Goal: Check status: Check status

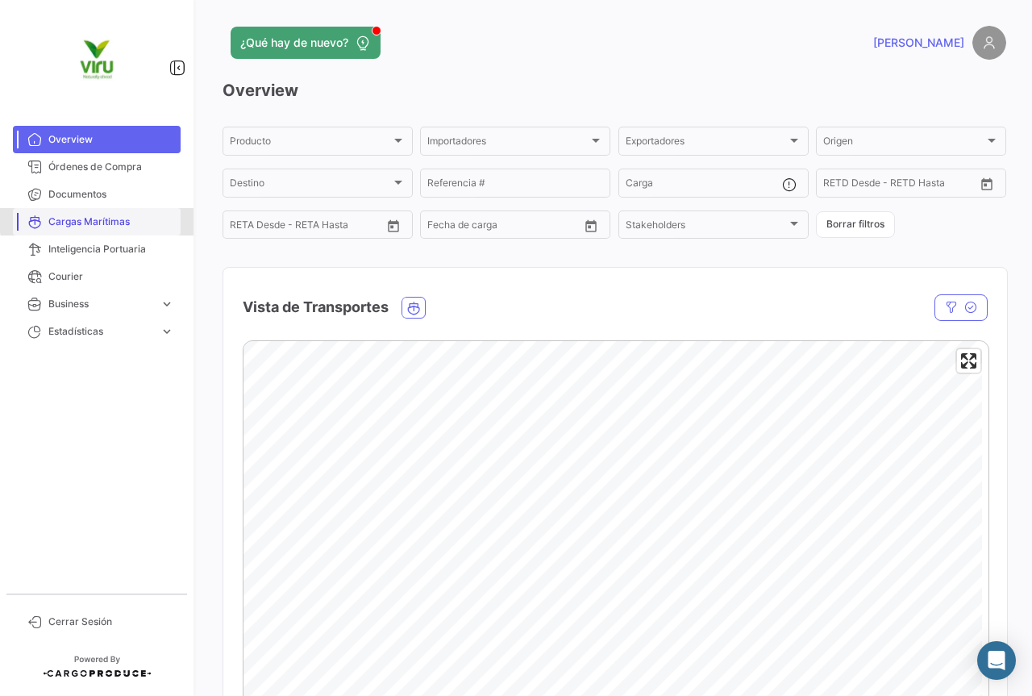
click at [103, 219] on span "Cargas Marítimas" at bounding box center [111, 222] width 126 height 15
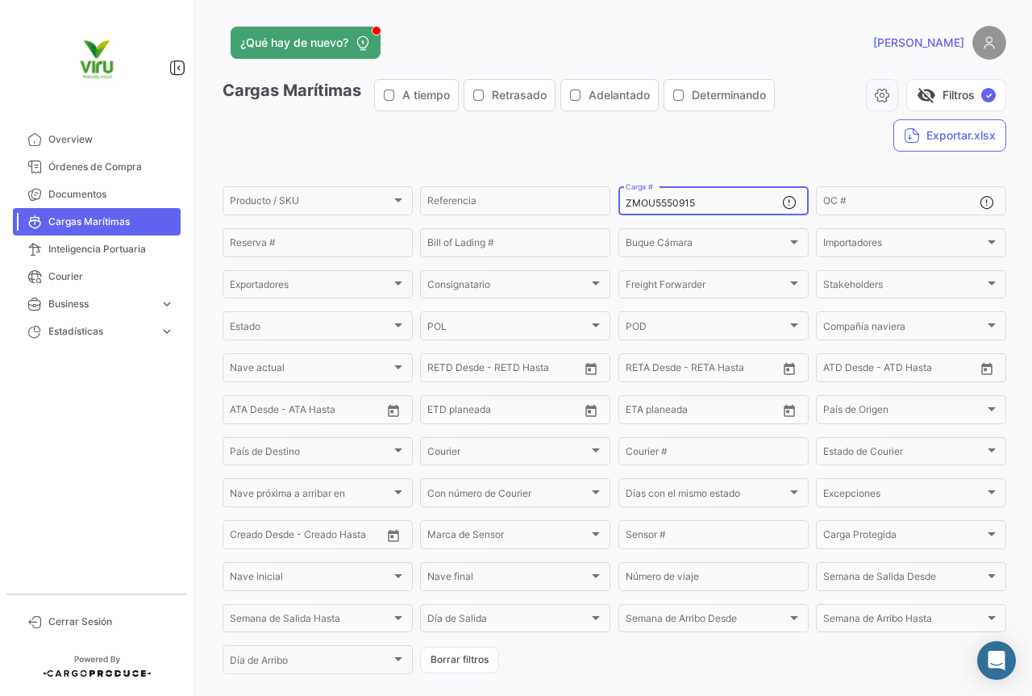
drag, startPoint x: 712, startPoint y: 201, endPoint x: 615, endPoint y: 206, distance: 97.7
click at [619, 206] on div "ZMOU5550915 Carga #" at bounding box center [714, 199] width 190 height 31
paste input "CGMU6922167"
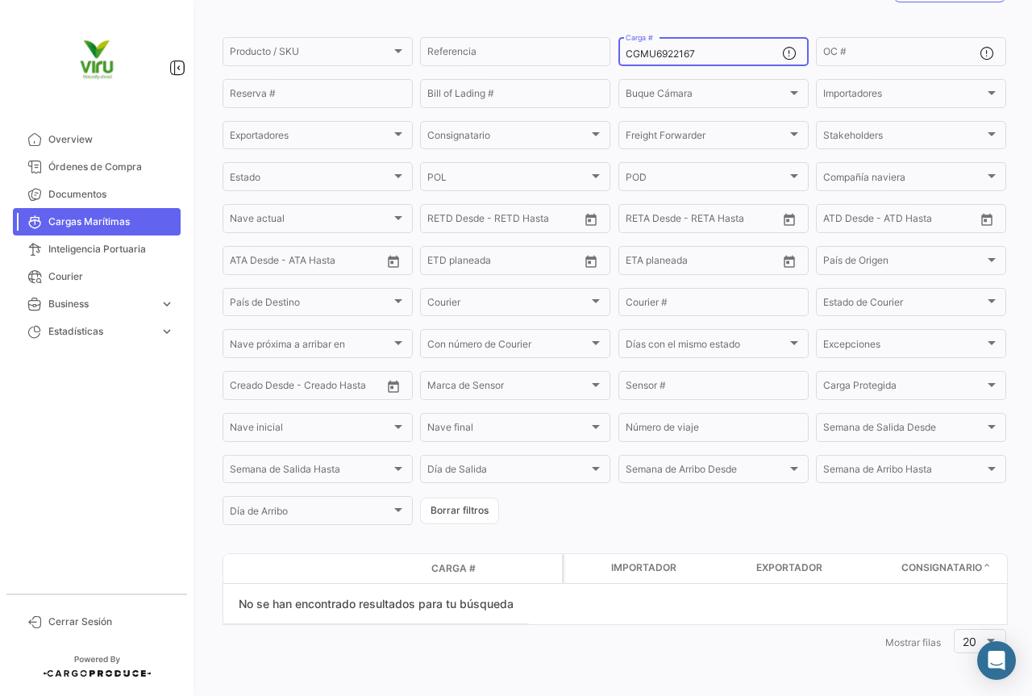
drag, startPoint x: 726, startPoint y: 56, endPoint x: 615, endPoint y: 56, distance: 110.5
click at [619, 56] on div "CGMU6922167 Carga #" at bounding box center [714, 50] width 190 height 31
paste input "MCAU6076728"
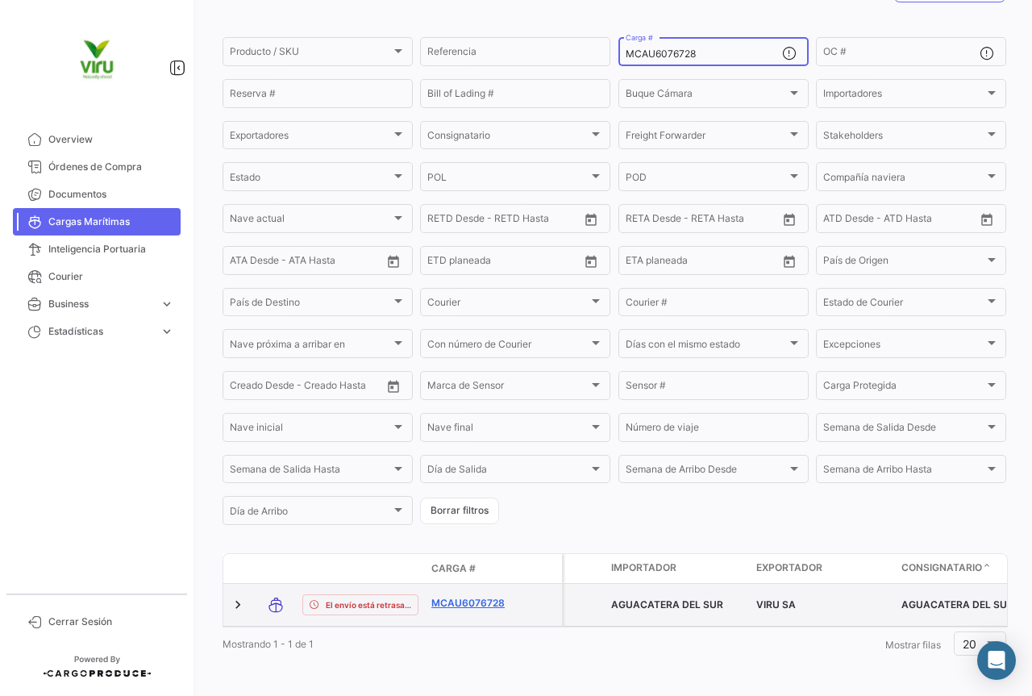
type input "MCAU6076728"
click at [461, 603] on link "MCAU6076728" at bounding box center [474, 603] width 84 height 15
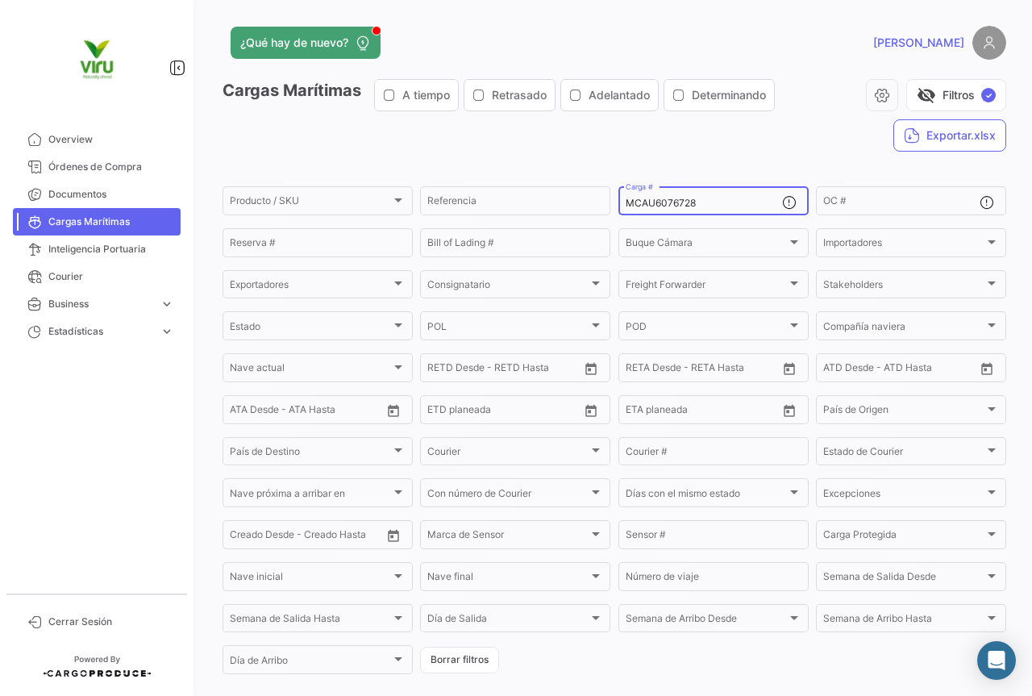
drag, startPoint x: 669, startPoint y: 206, endPoint x: 619, endPoint y: 206, distance: 50.8
click at [619, 206] on div "MCAU6076728 Carga #" at bounding box center [714, 199] width 190 height 31
paste input "MAU1414083"
type input "MMAU1414083"
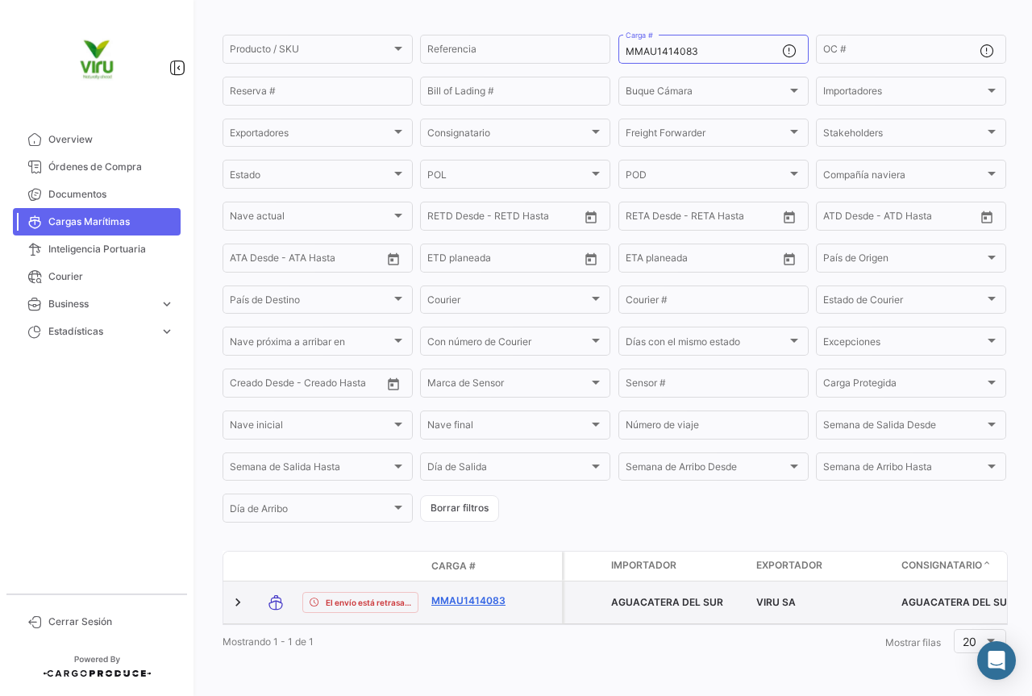
click at [471, 594] on link "MMAU1414083" at bounding box center [474, 601] width 84 height 15
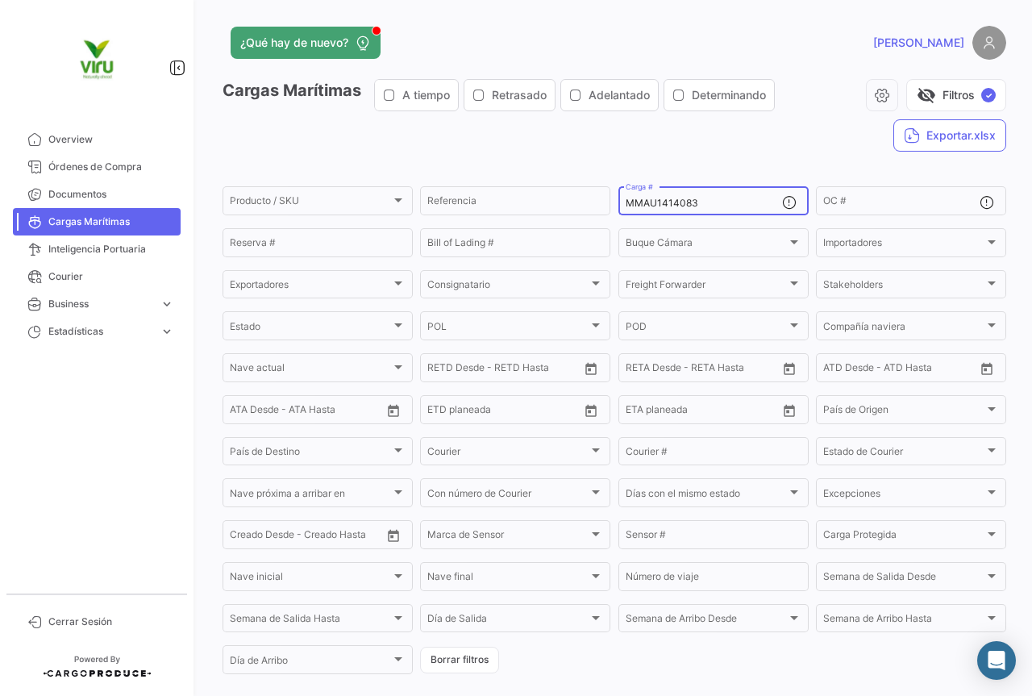
drag, startPoint x: 696, startPoint y: 201, endPoint x: 620, endPoint y: 200, distance: 75.8
click at [620, 200] on div "MMAU1414083 Carga #" at bounding box center [714, 199] width 190 height 31
paste input "372460"
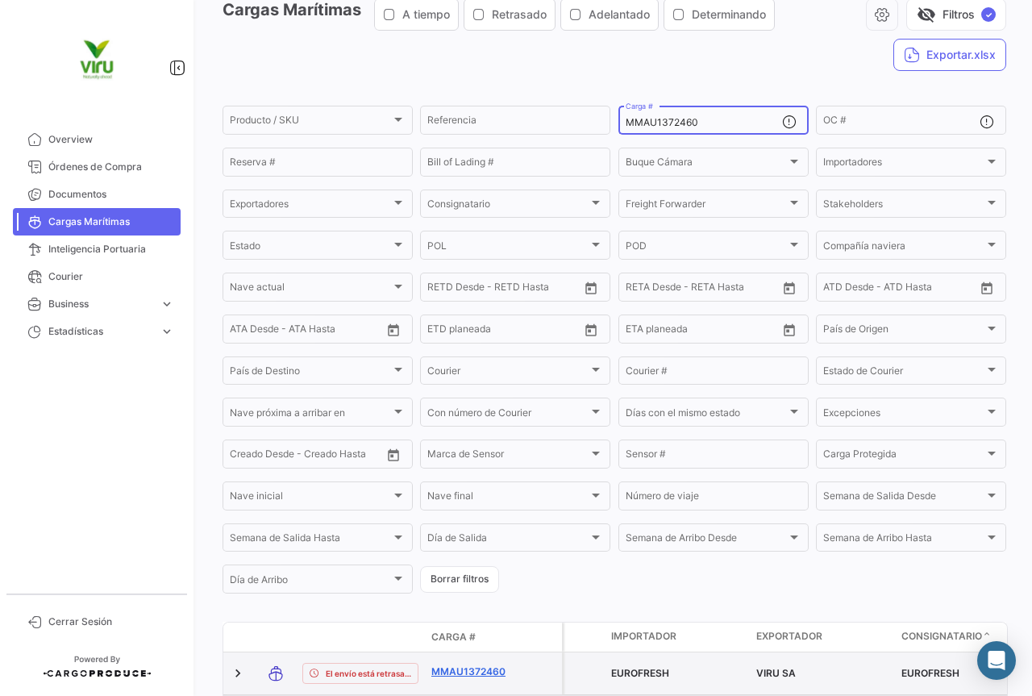
scroll to position [161, 0]
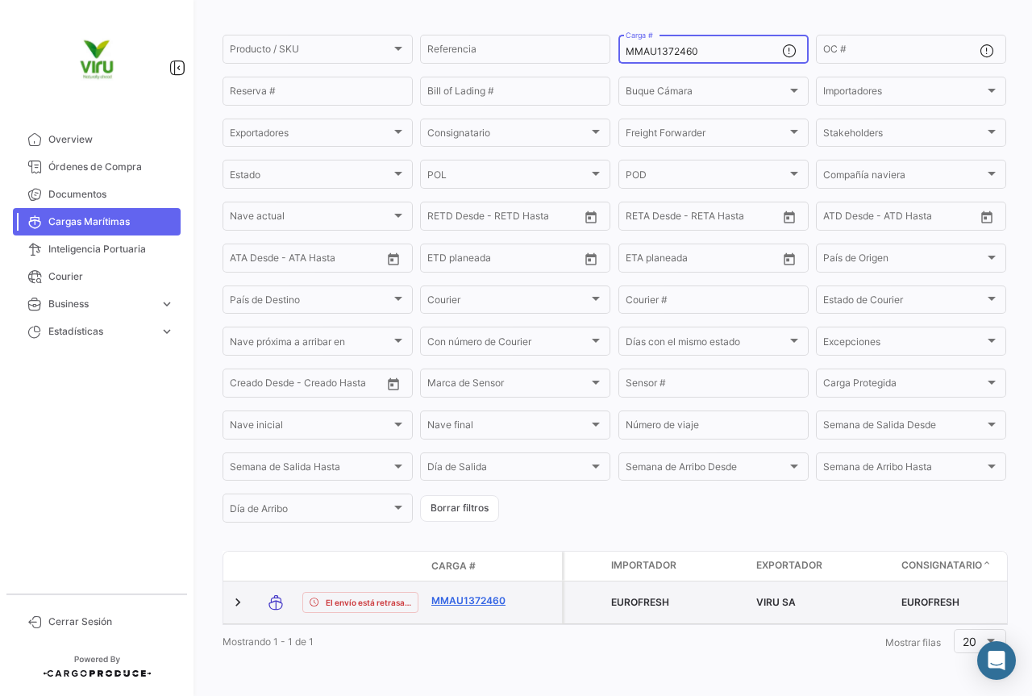
type input "MMAU1372460"
click at [484, 595] on link "MMAU1372460" at bounding box center [474, 601] width 84 height 15
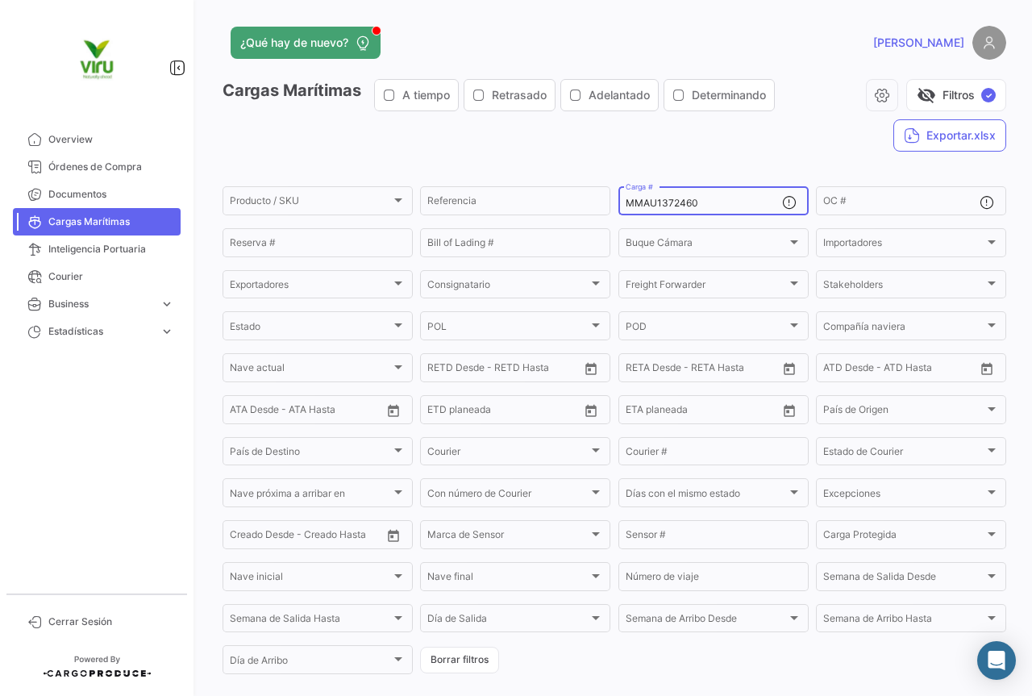
click at [716, 196] on div "MMAU1372460 Carga #" at bounding box center [704, 199] width 156 height 31
drag, startPoint x: 720, startPoint y: 204, endPoint x: 615, endPoint y: 200, distance: 104.9
click at [619, 200] on div "MMAU1372460 Carga #" at bounding box center [714, 199] width 190 height 31
paste input "27693"
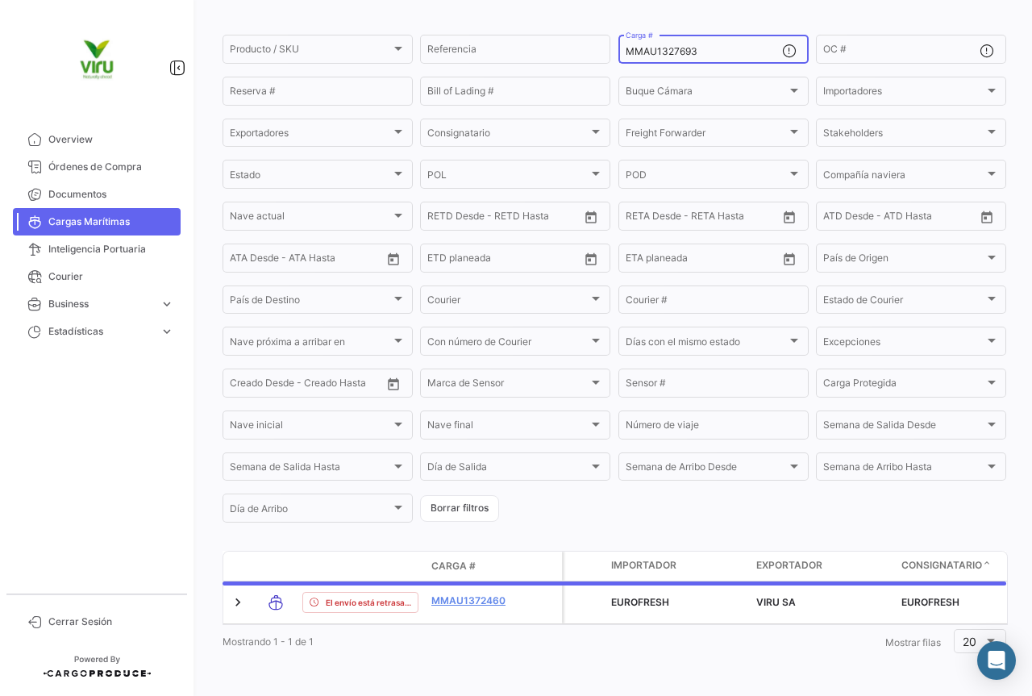
scroll to position [164, 0]
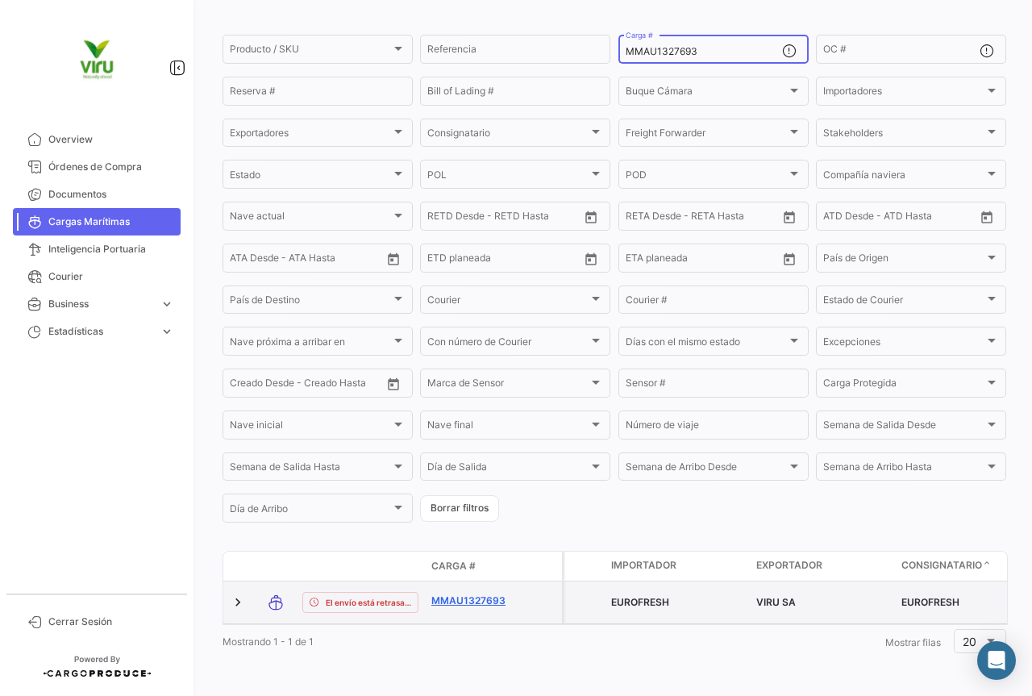
type input "MMAU1327693"
click at [481, 594] on link "MMAU1327693" at bounding box center [474, 601] width 84 height 15
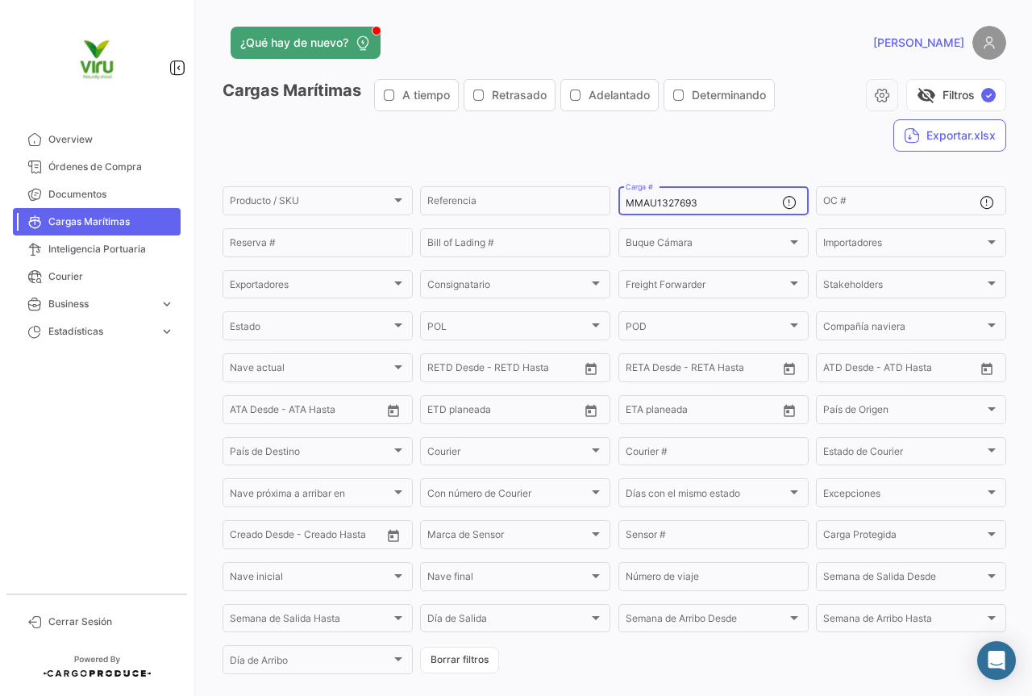
drag, startPoint x: 741, startPoint y: 204, endPoint x: 612, endPoint y: 207, distance: 129.1
click at [612, 207] on form "Producto / SKU Producto / SKU Referencia MMAU1327693 Carga # OC # Reserva # Bil…" at bounding box center [615, 430] width 784 height 493
paste input "HLBU9831020"
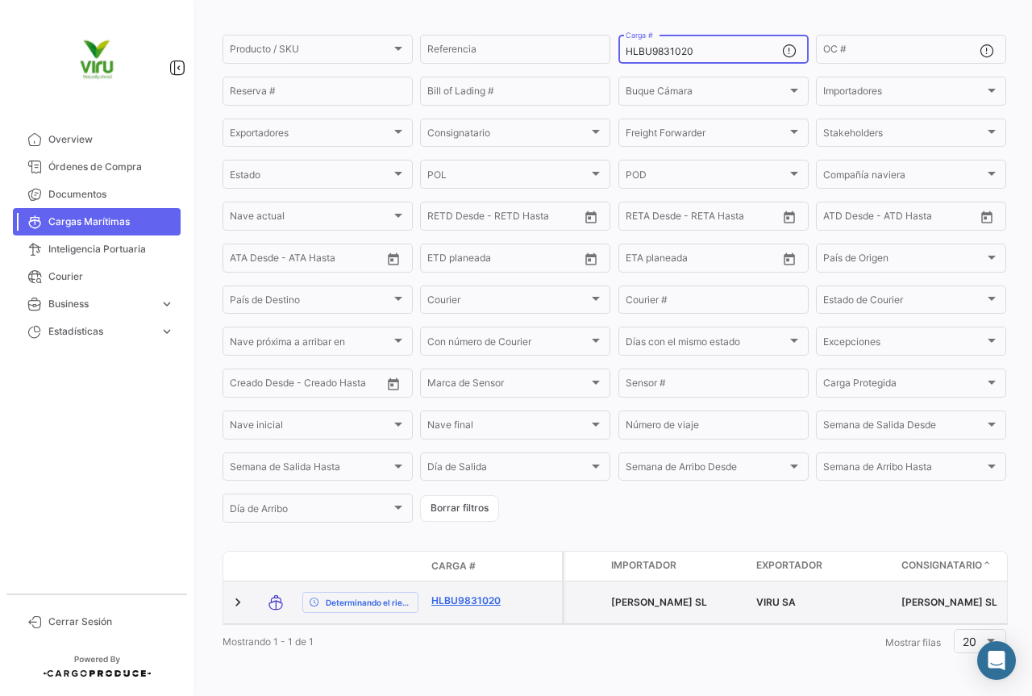
scroll to position [157, 0]
type input "HLBU9831020"
click at [485, 594] on link "HLBU9831020" at bounding box center [474, 601] width 84 height 15
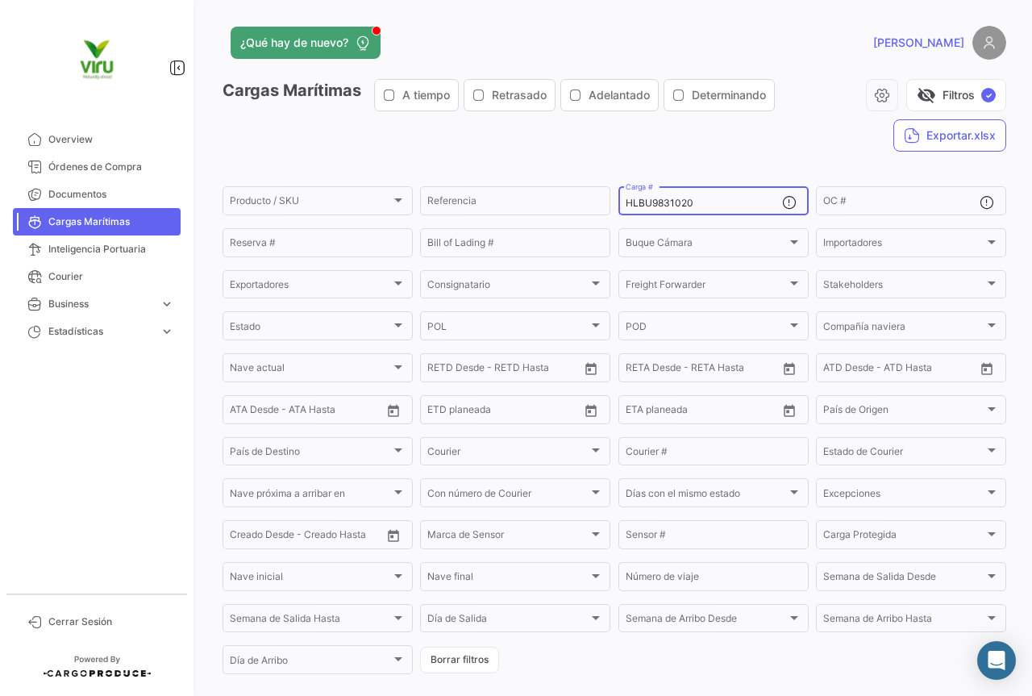
drag, startPoint x: 754, startPoint y: 200, endPoint x: 616, endPoint y: 191, distance: 138.2
click at [619, 191] on div "HLBU9831020 Carga #" at bounding box center [714, 199] width 190 height 31
paste input "916175"
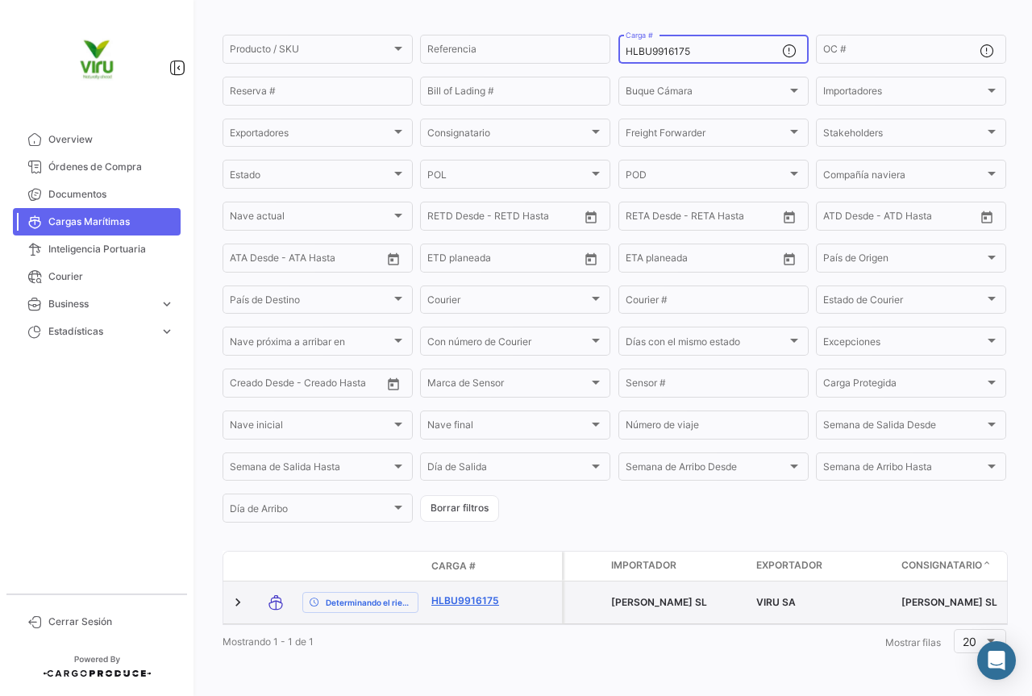
type input "HLBU9916175"
click at [471, 594] on link "HLBU9916175" at bounding box center [474, 601] width 84 height 15
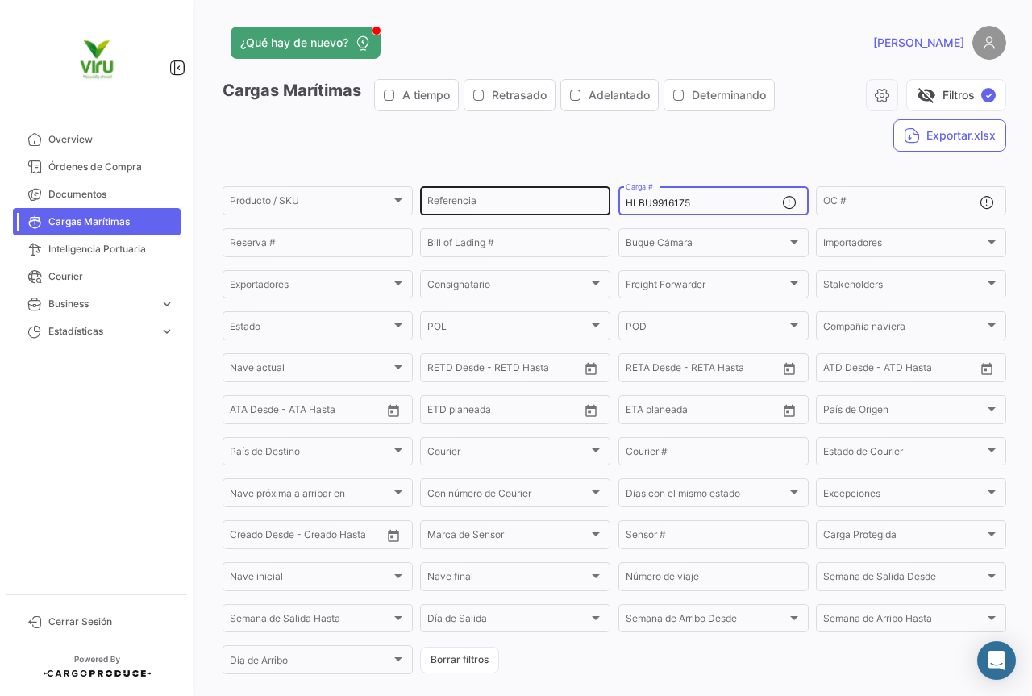
drag, startPoint x: 713, startPoint y: 198, endPoint x: 606, endPoint y: 201, distance: 107.3
click at [0, 0] on div "Producto / SKU Producto / SKU Referencia HLBU9916175 Carga # OC # Reserva # Bil…" at bounding box center [0, 0] width 0 height 0
paste input "MMAU1381821"
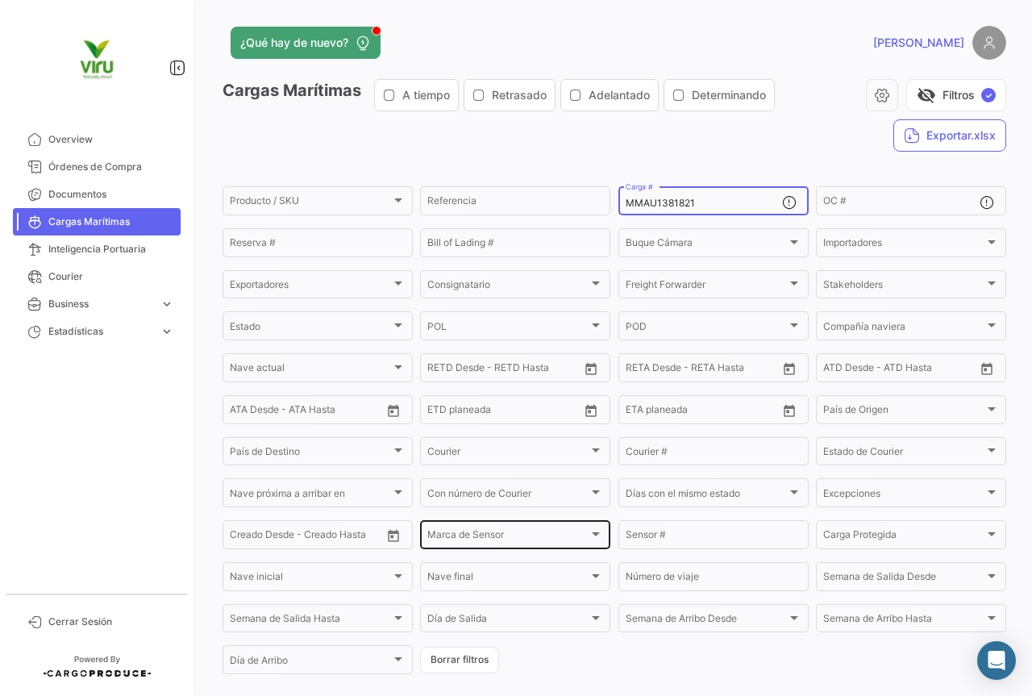
scroll to position [157, 0]
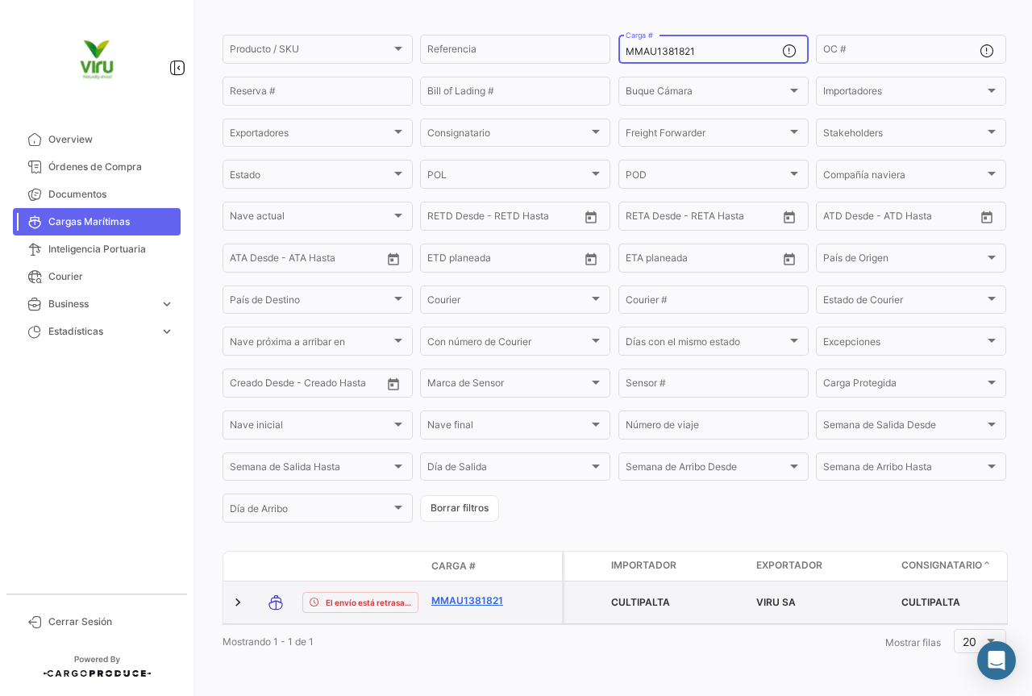
type input "MMAU1381821"
click at [458, 594] on link "MMAU1381821" at bounding box center [474, 601] width 84 height 15
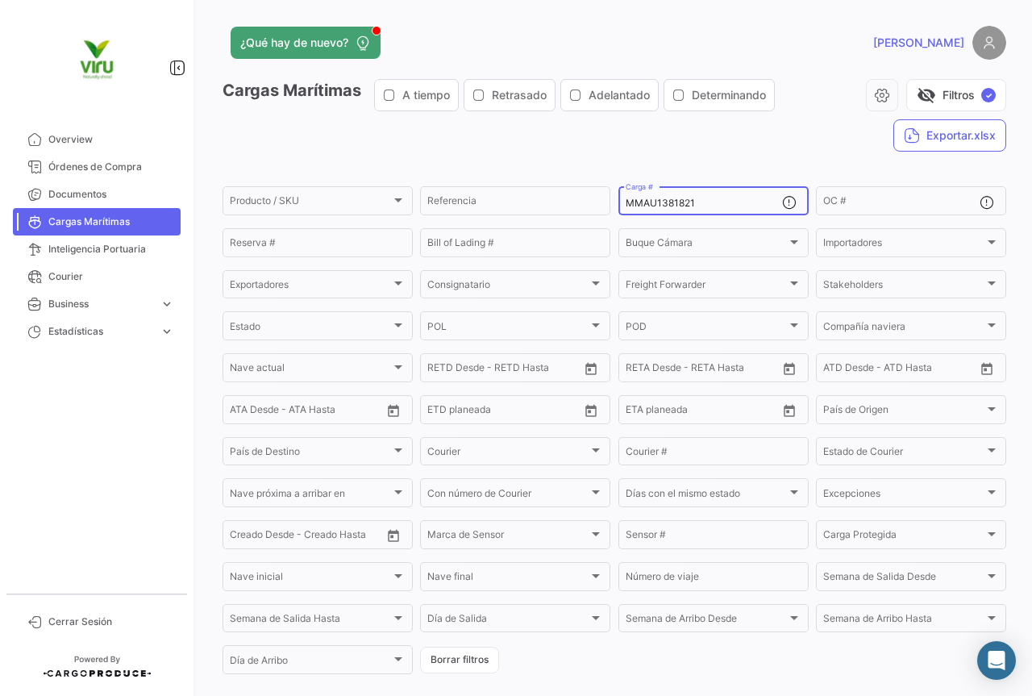
drag, startPoint x: 728, startPoint y: 204, endPoint x: 616, endPoint y: 207, distance: 112.2
click at [619, 207] on div "MMAU1381821 Carga #" at bounding box center [714, 199] width 190 height 31
paste input "CAU6070519"
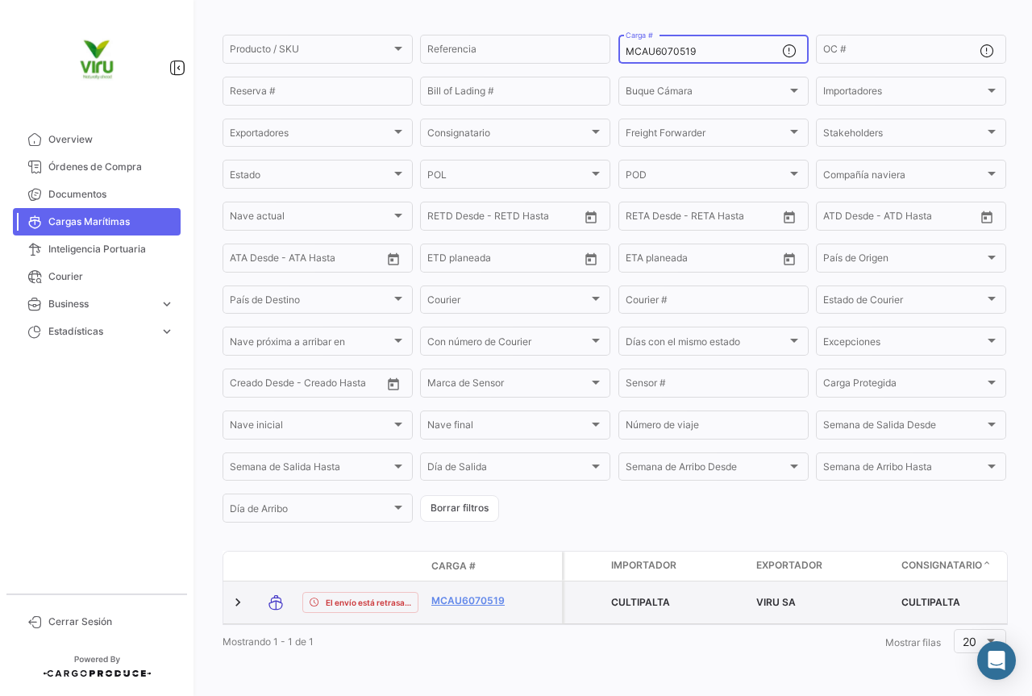
scroll to position [164, 0]
type input "MCAU6070519"
click at [490, 594] on link "MCAU6070519" at bounding box center [474, 601] width 84 height 15
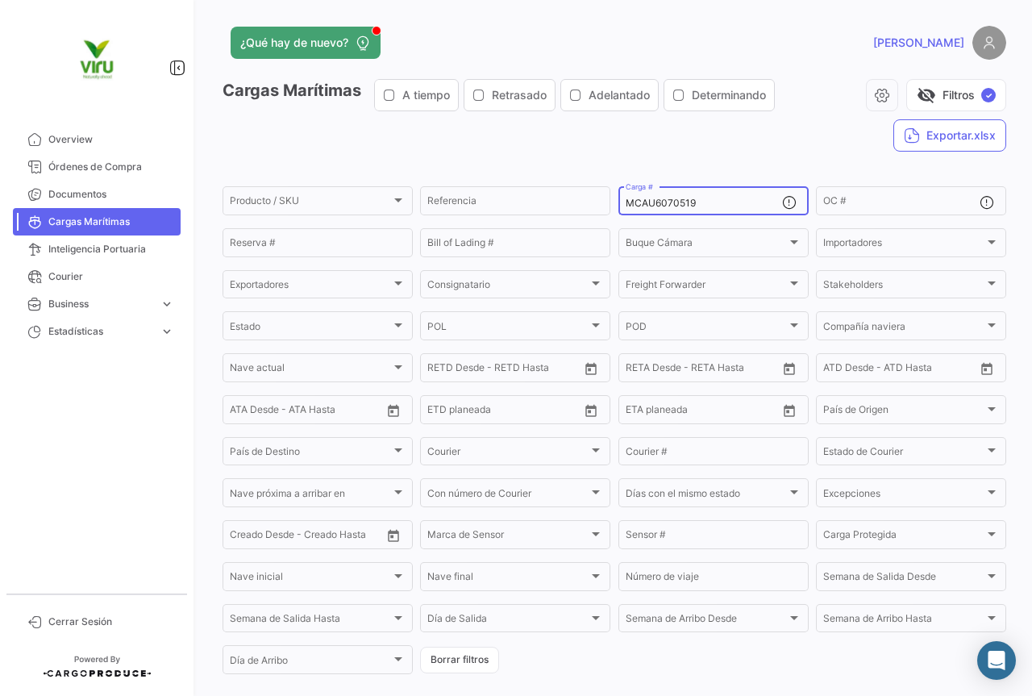
drag, startPoint x: 718, startPoint y: 200, endPoint x: 617, endPoint y: 202, distance: 100.8
click at [619, 202] on div "MCAU6070519 Carga #" at bounding box center [714, 199] width 190 height 31
paste input "24175"
type input "MCAU6024175"
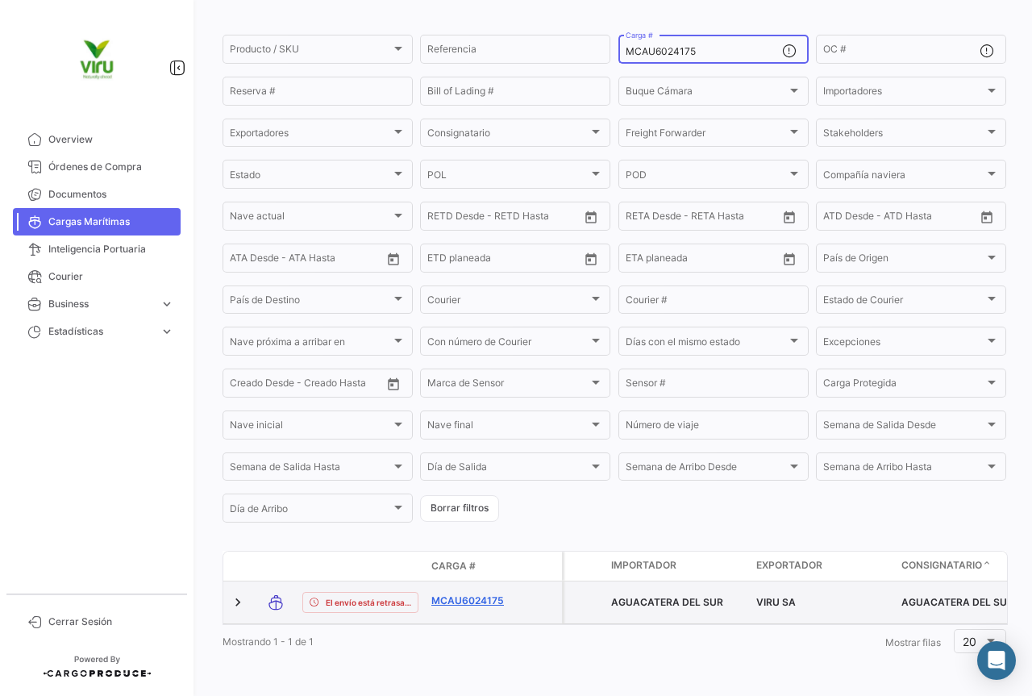
click at [455, 594] on link "MCAU6024175" at bounding box center [474, 601] width 84 height 15
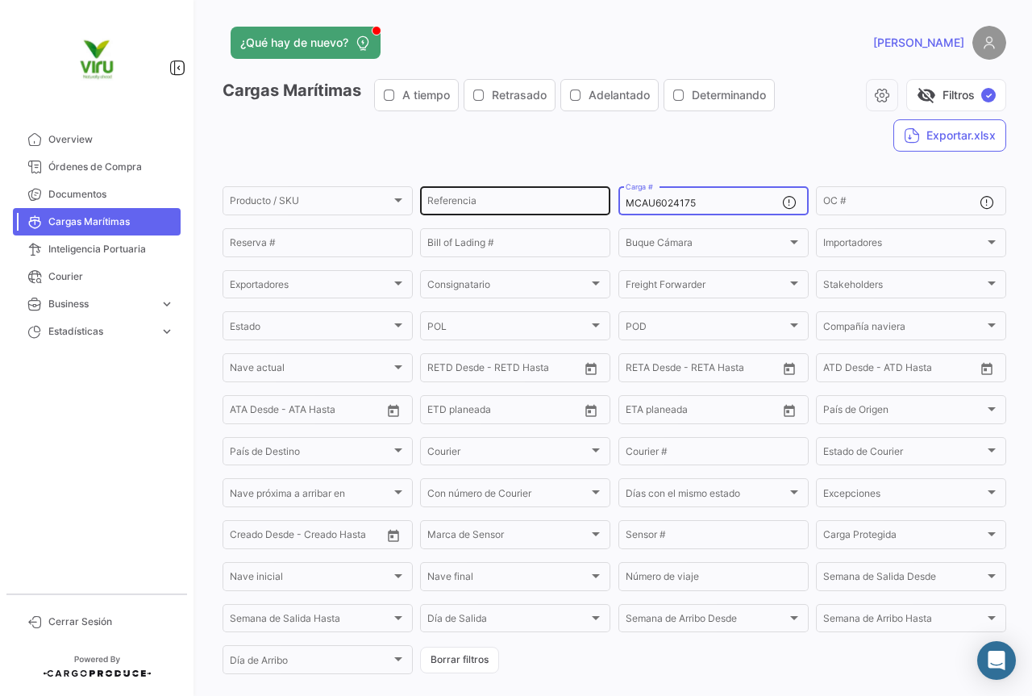
drag, startPoint x: 711, startPoint y: 199, endPoint x: 605, endPoint y: 213, distance: 107.4
click at [0, 0] on div "Producto / SKU Producto / SKU Referencia MCAU6024175 Carga # OC # Reserva # Bil…" at bounding box center [0, 0] width 0 height 0
paste input "MAU1382710"
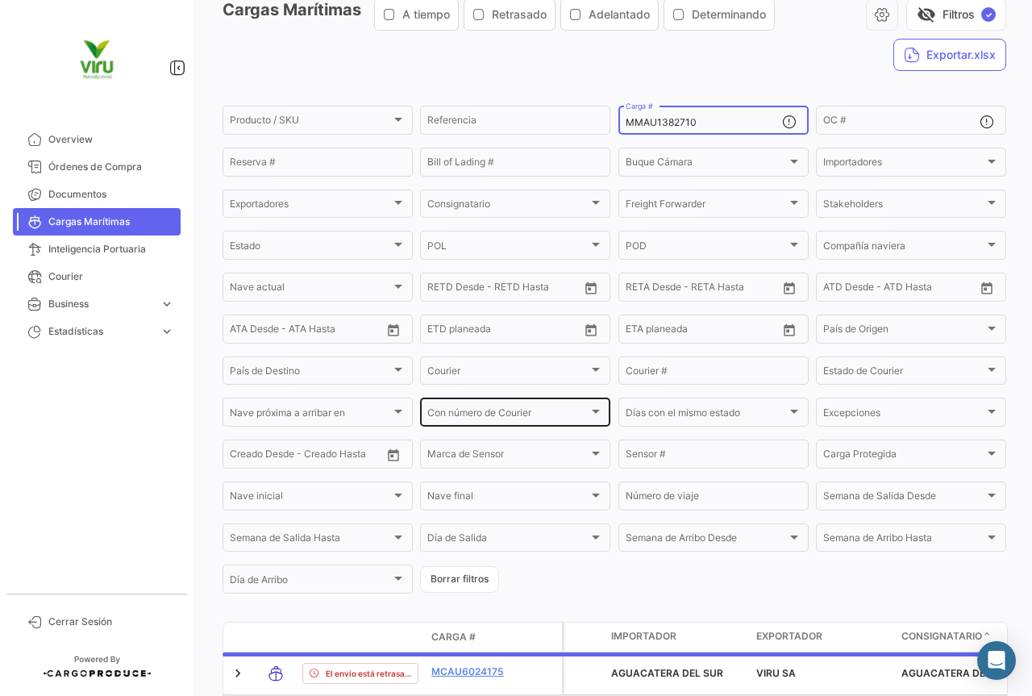
scroll to position [161, 0]
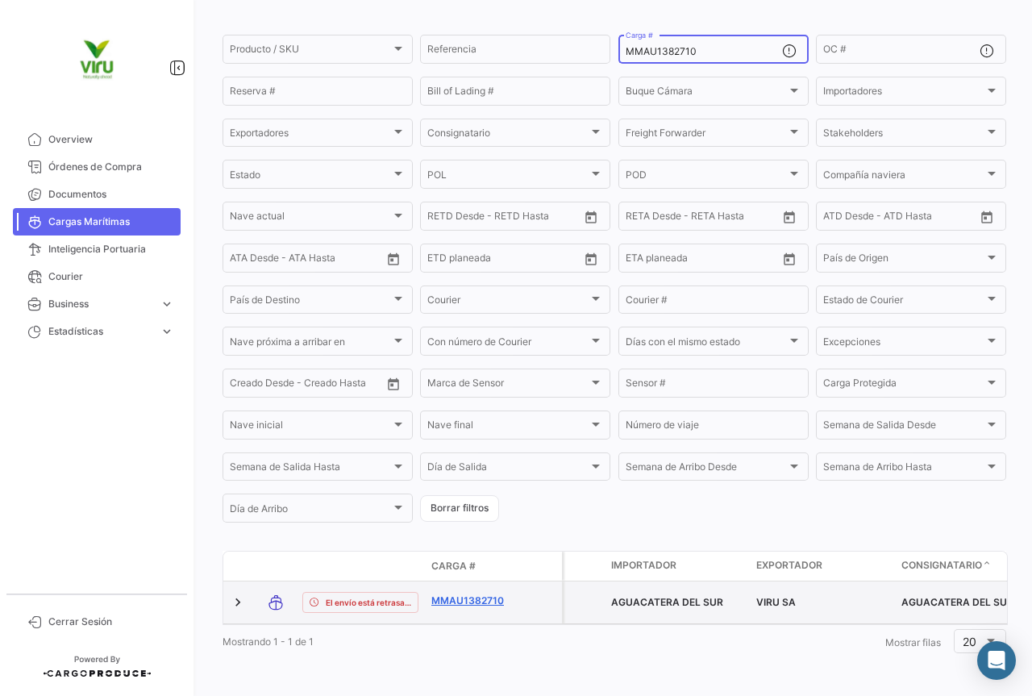
type input "MMAU1382710"
click at [467, 594] on link "MMAU1382710" at bounding box center [474, 601] width 84 height 15
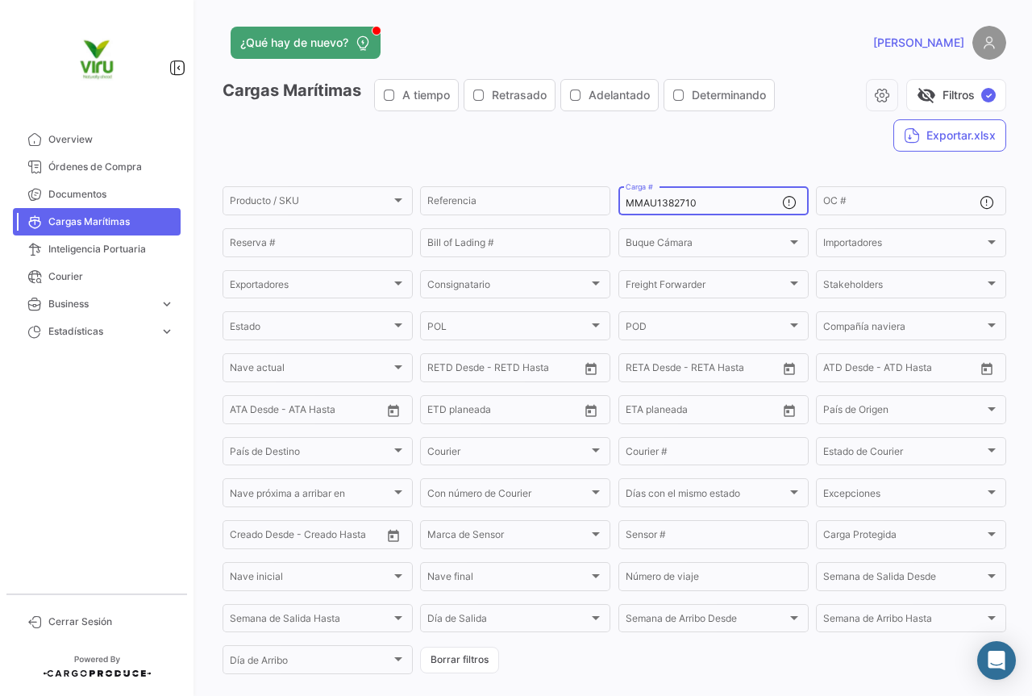
drag, startPoint x: 730, startPoint y: 204, endPoint x: 616, endPoint y: 210, distance: 113.9
click at [619, 210] on div "MMAU1382710 Carga #" at bounding box center [714, 199] width 190 height 31
paste input "131749"
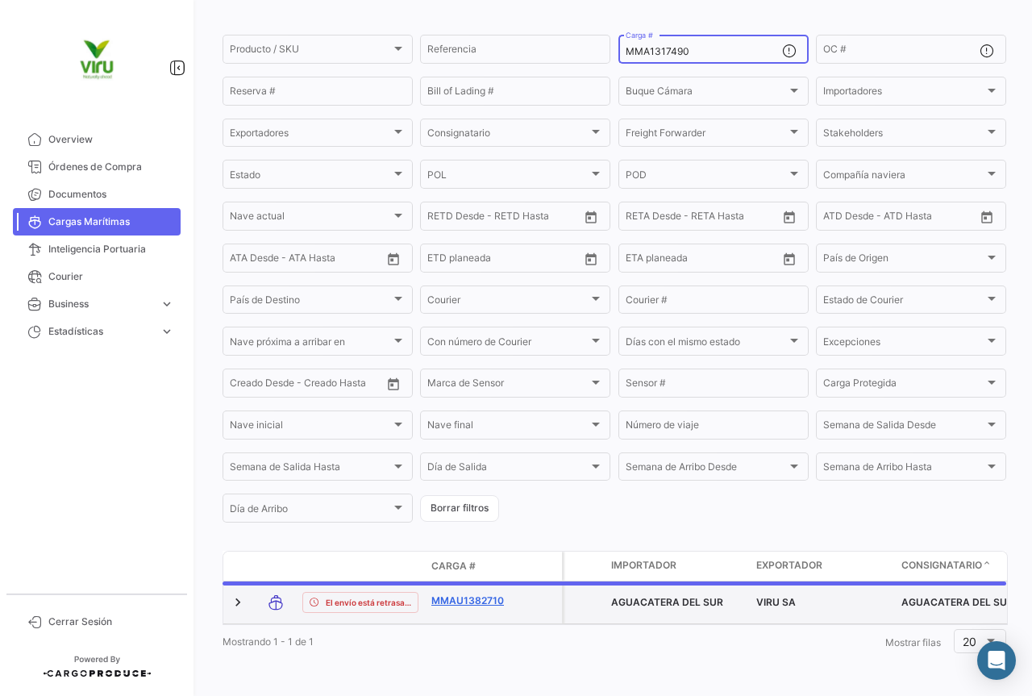
scroll to position [149, 0]
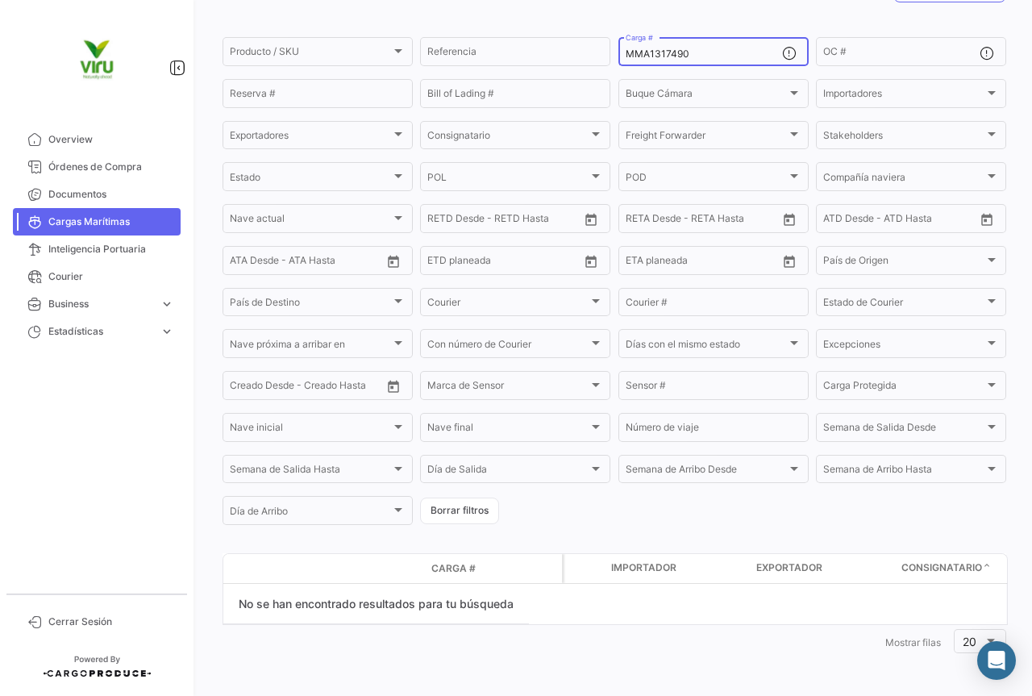
drag, startPoint x: 698, startPoint y: 56, endPoint x: 624, endPoint y: 57, distance: 74.2
click at [626, 57] on input "MMA1317490" at bounding box center [704, 53] width 156 height 11
paste input "EDU9697202"
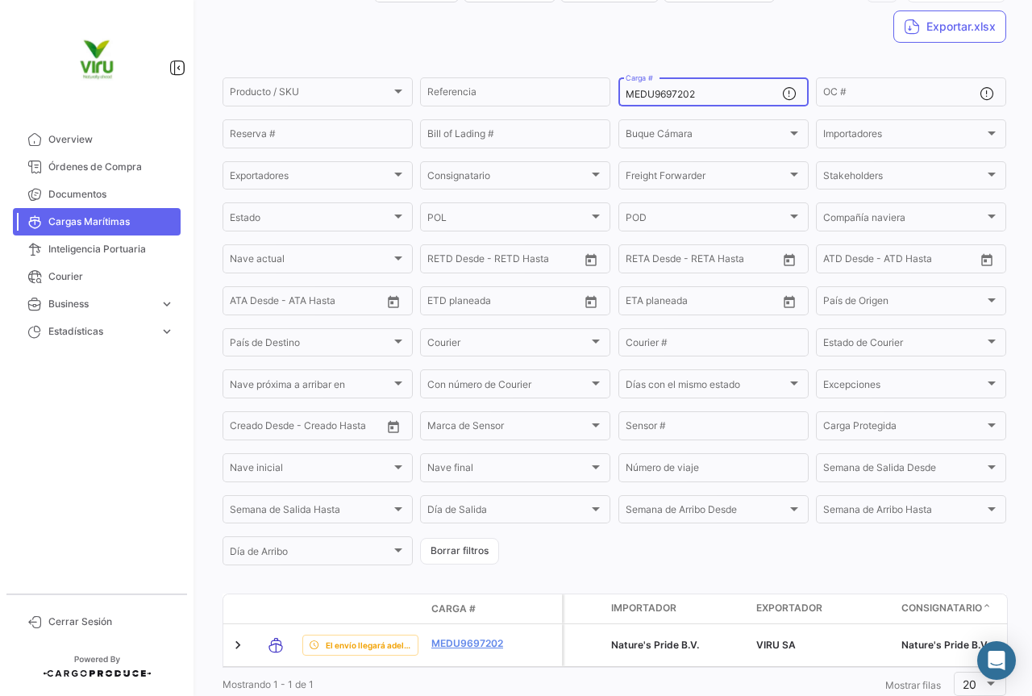
scroll to position [161, 0]
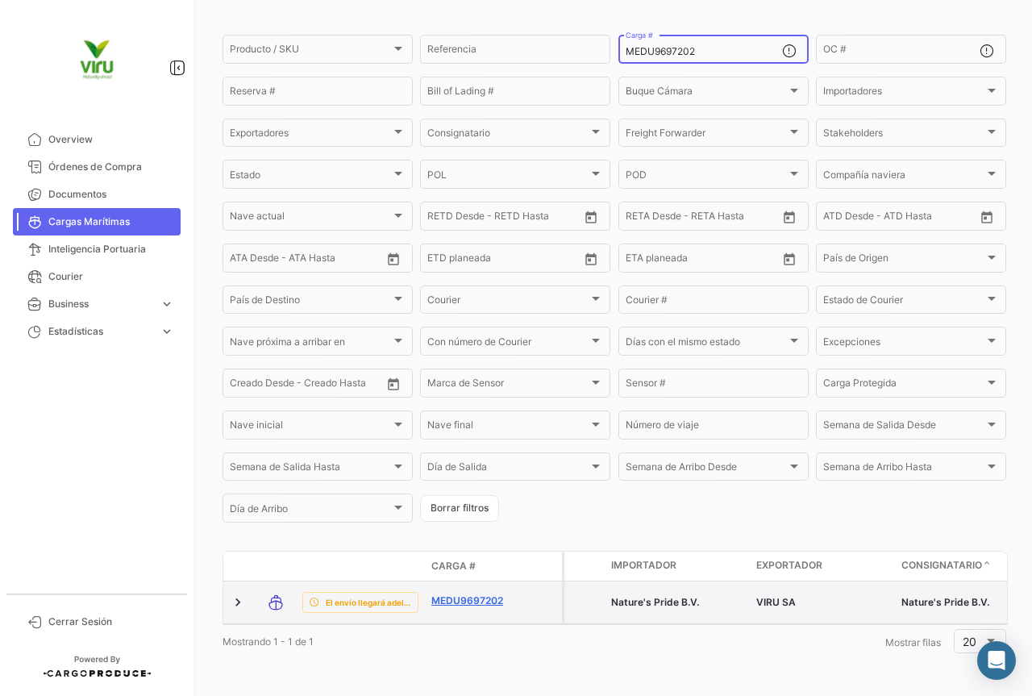
type input "MEDU9697202"
click at [473, 594] on link "MEDU9697202" at bounding box center [474, 601] width 84 height 15
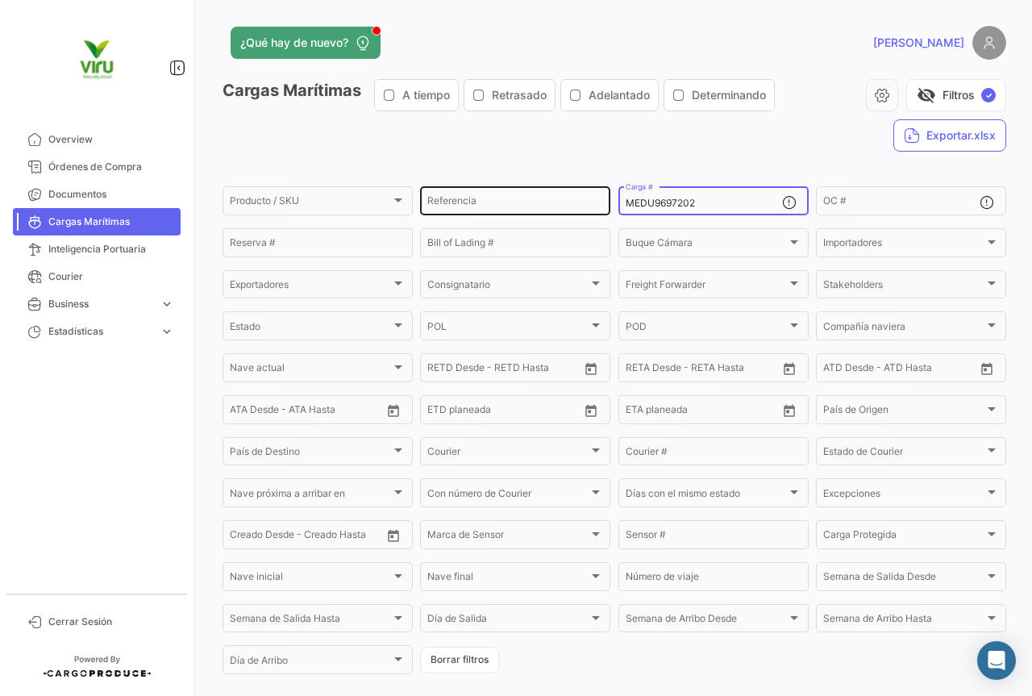
drag, startPoint x: 740, startPoint y: 202, endPoint x: 572, endPoint y: 208, distance: 167.9
click at [0, 0] on div "Producto / SKU Producto / SKU Referencia MEDU9697202 Carga # OC # Reserva # Bil…" at bounding box center [0, 0] width 0 height 0
paste input "SDU9725718"
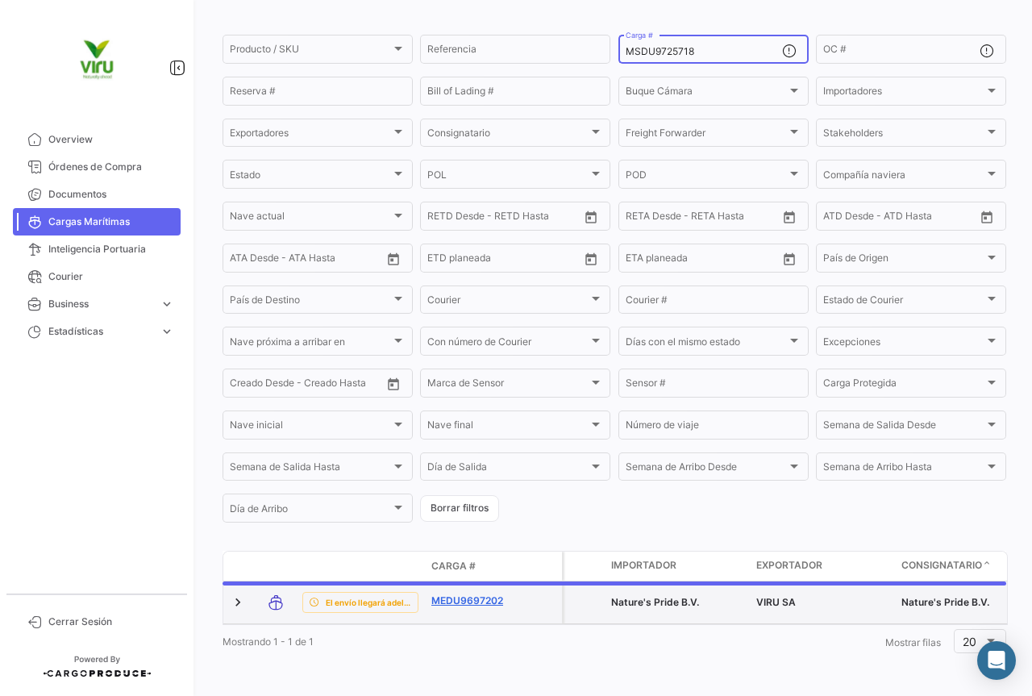
scroll to position [157, 0]
type input "MSDU9725718"
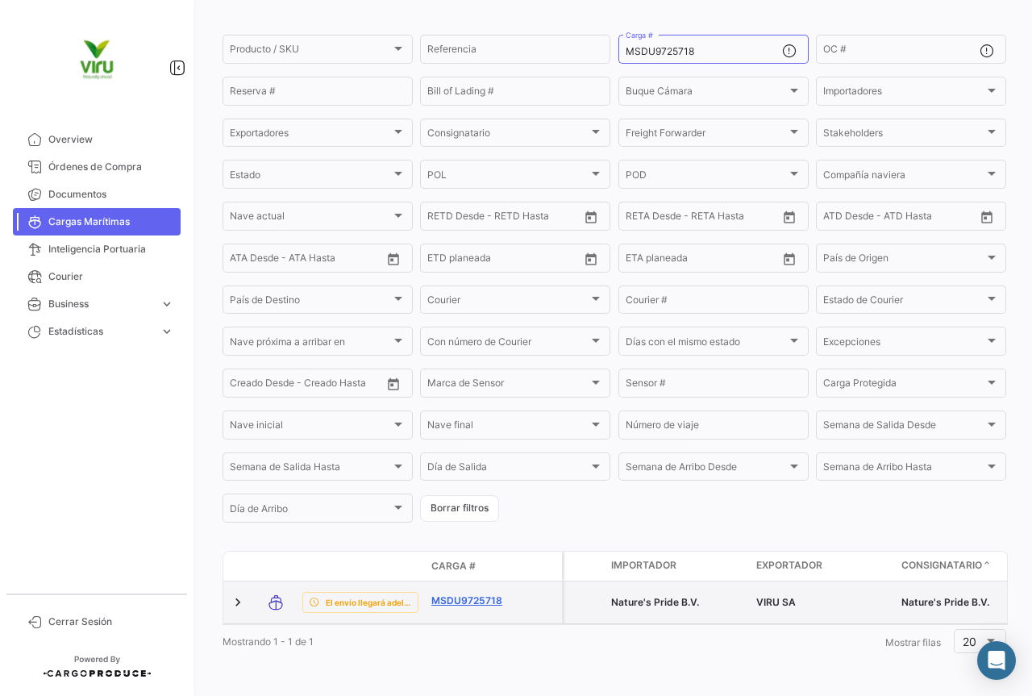
click at [478, 594] on link "MSDU9725718" at bounding box center [474, 601] width 84 height 15
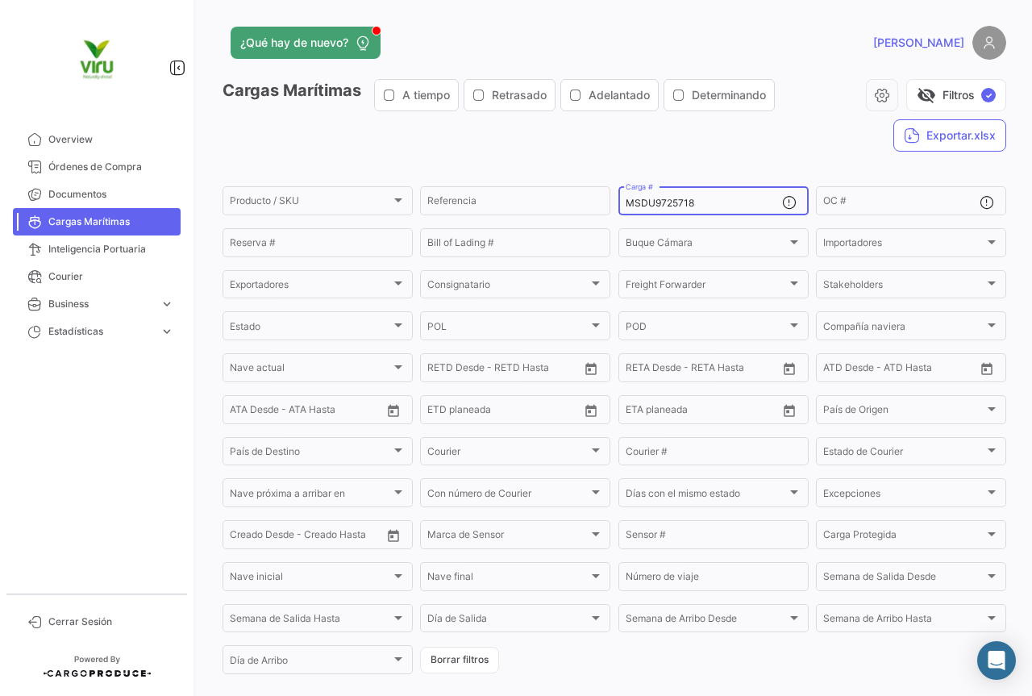
drag, startPoint x: 721, startPoint y: 208, endPoint x: 611, endPoint y: 207, distance: 109.7
click at [611, 207] on form "Producto / SKU Producto / SKU Referencia MSDU9725718 Carga # OC # Reserva # Bil…" at bounding box center [615, 430] width 784 height 493
paste input "MAU1434135"
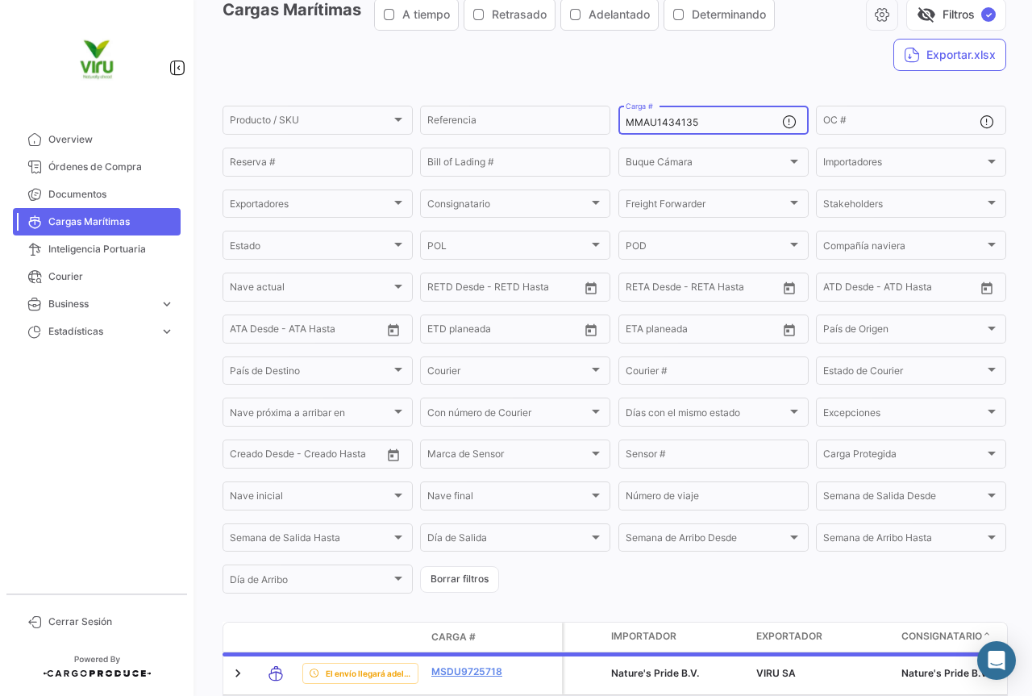
scroll to position [157, 0]
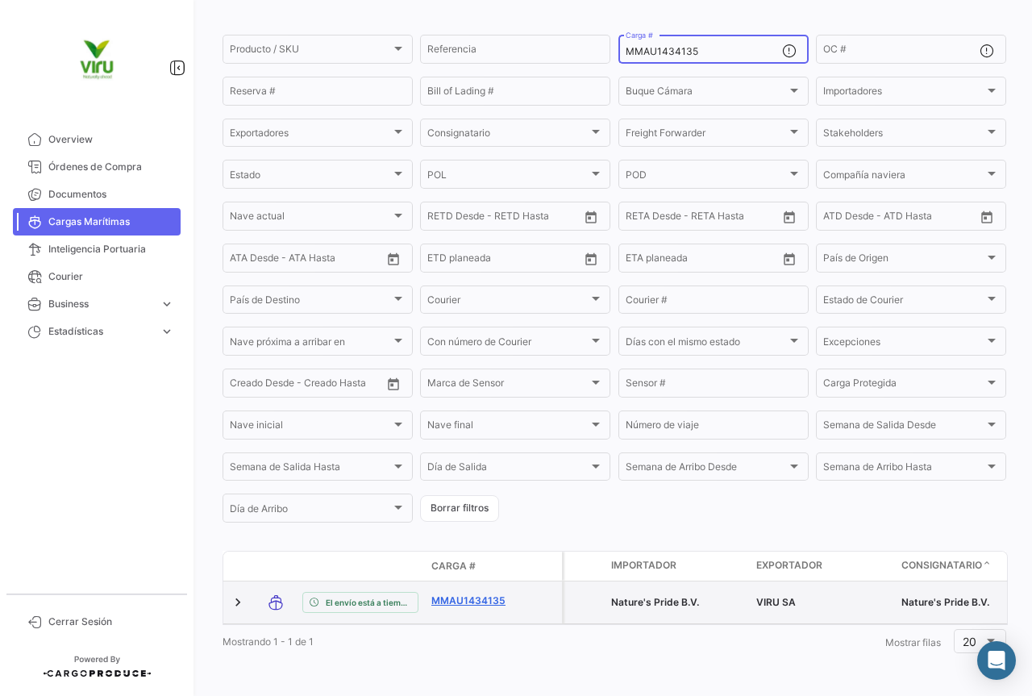
type input "MMAU1434135"
click at [480, 594] on link "MMAU1434135" at bounding box center [474, 601] width 84 height 15
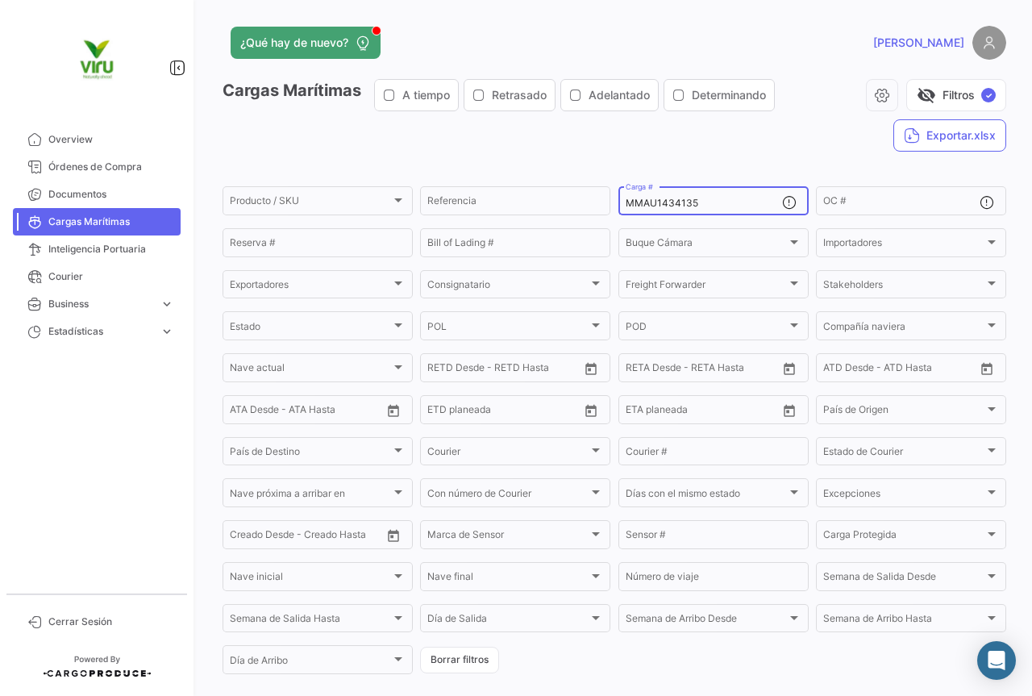
drag, startPoint x: 715, startPoint y: 198, endPoint x: 613, endPoint y: 200, distance: 101.6
click at [613, 200] on form "Producto / SKU Producto / SKU Referencia MMAU1434135 Carga # OC # Reserva # Bil…" at bounding box center [615, 430] width 784 height 493
paste input "CAU6054610"
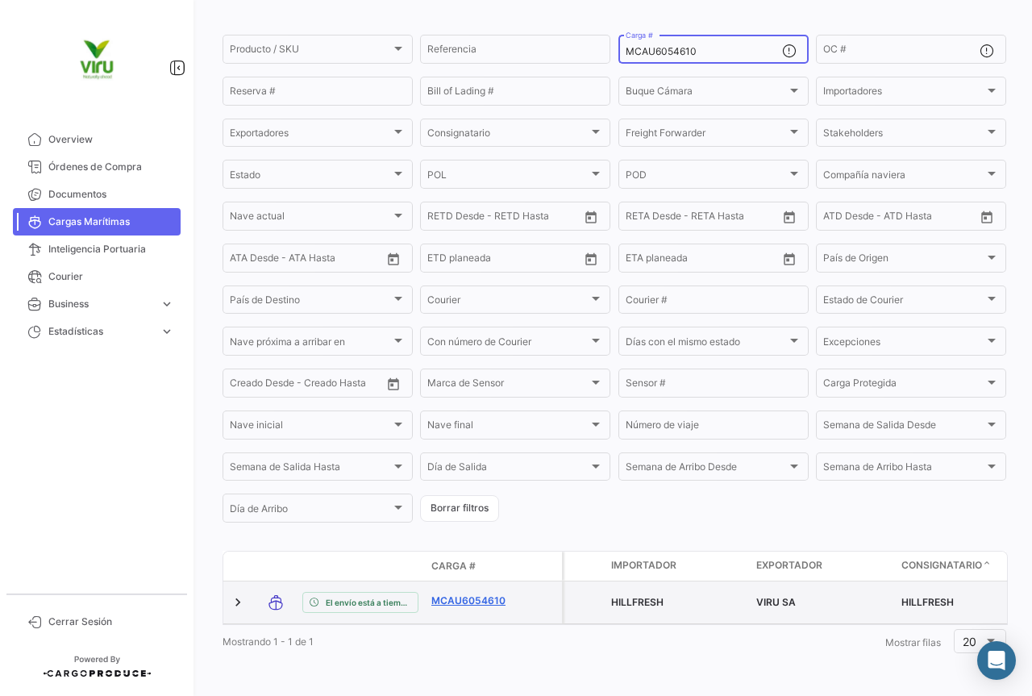
type input "MCAU6054610"
click at [485, 594] on link "MCAU6054610" at bounding box center [474, 601] width 84 height 15
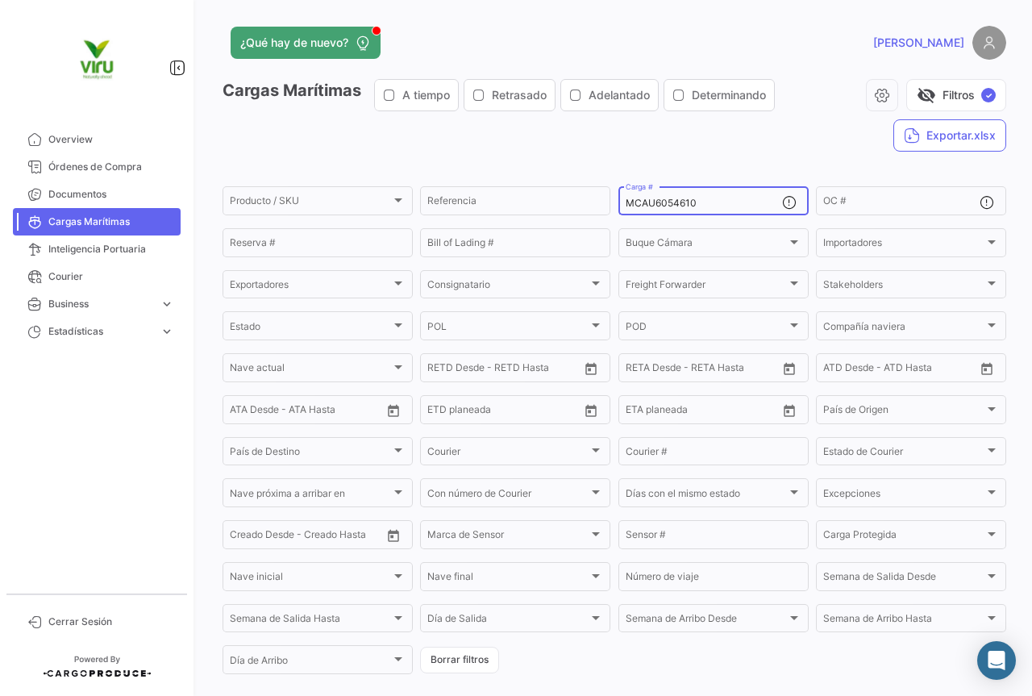
drag, startPoint x: 714, startPoint y: 202, endPoint x: 610, endPoint y: 203, distance: 104.1
click at [610, 203] on form "Producto / SKU Producto / SKU Referencia MCAU6054610 Carga # OC # Reserva # Bil…" at bounding box center [615, 430] width 784 height 493
paste input "RFU0023763"
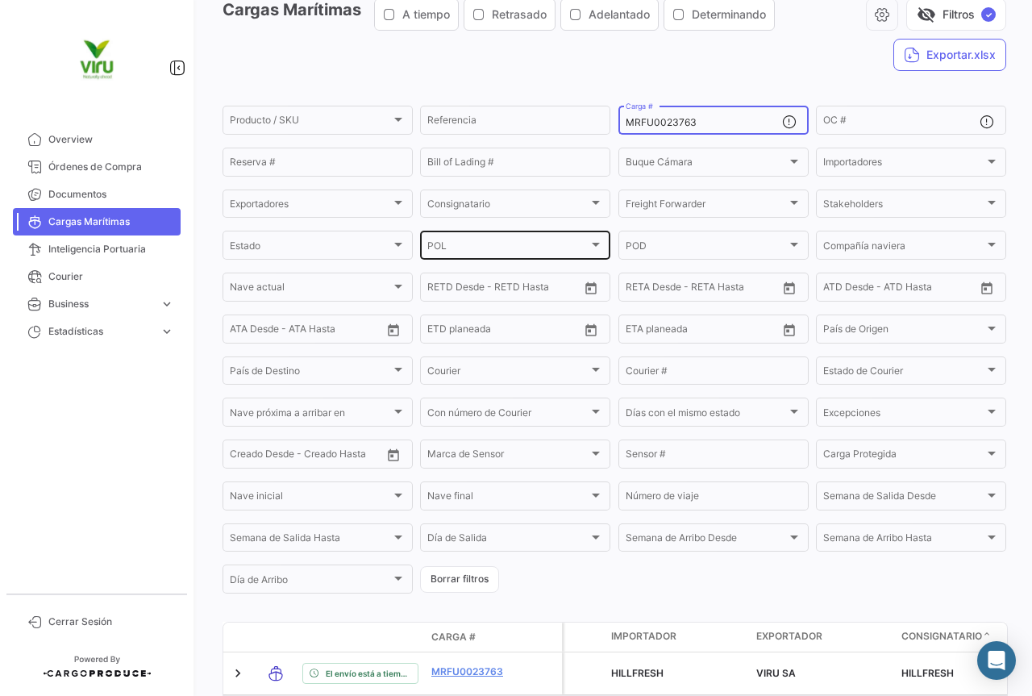
scroll to position [161, 0]
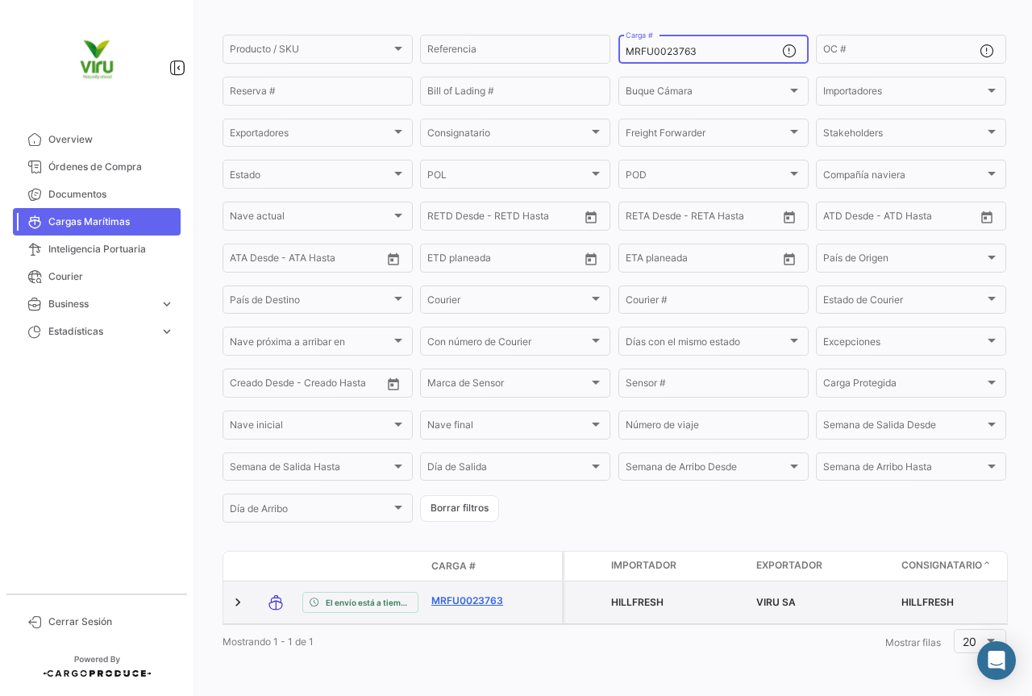
type input "MRFU0023763"
click at [487, 595] on link "MRFU0023763" at bounding box center [474, 601] width 84 height 15
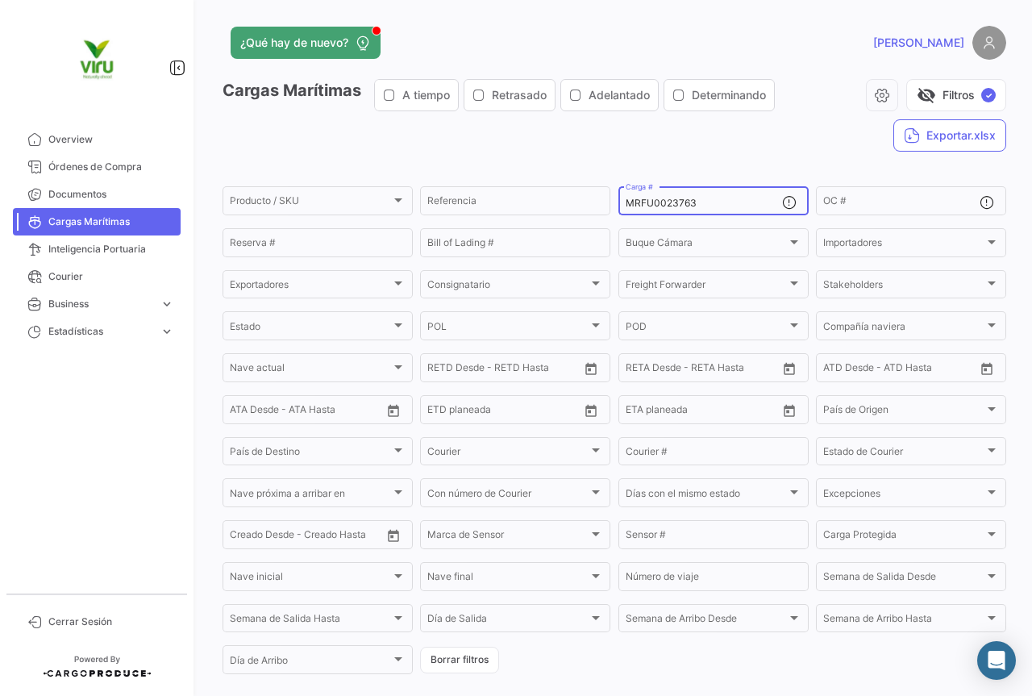
drag, startPoint x: 717, startPoint y: 206, endPoint x: 607, endPoint y: 193, distance: 110.5
click at [607, 193] on form "Producto / SKU Producto / SKU Referencia MRFU0023763 Carga # OC # Reserva # Bil…" at bounding box center [615, 430] width 784 height 493
paste input "CAU6065575"
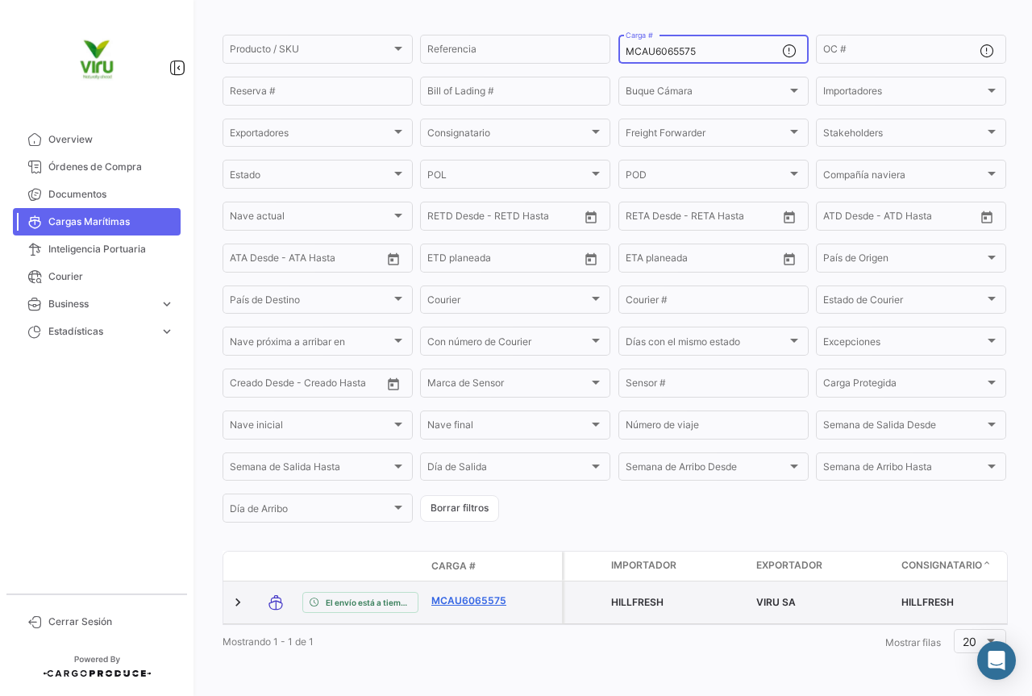
type input "MCAU6065575"
click at [495, 594] on link "MCAU6065575" at bounding box center [474, 601] width 84 height 15
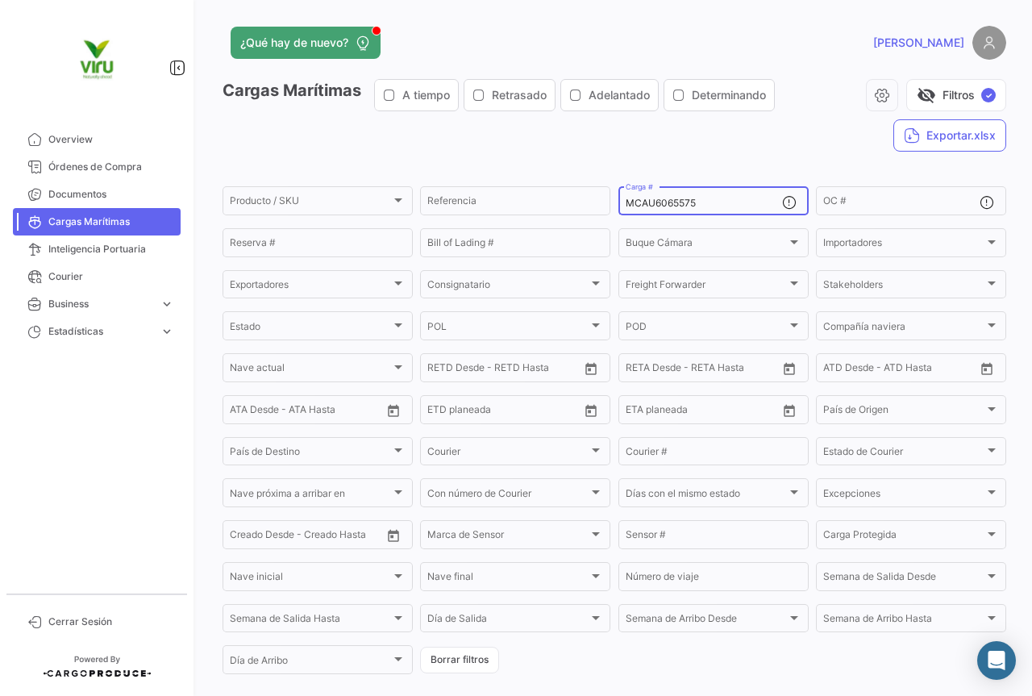
drag, startPoint x: 744, startPoint y: 200, endPoint x: 611, endPoint y: 199, distance: 132.3
click at [611, 199] on form "Producto / SKU Producto / SKU Referencia MCAU6065575 Carga # OC # Reserva # Bil…" at bounding box center [615, 430] width 784 height 493
paste input "MAU1353250"
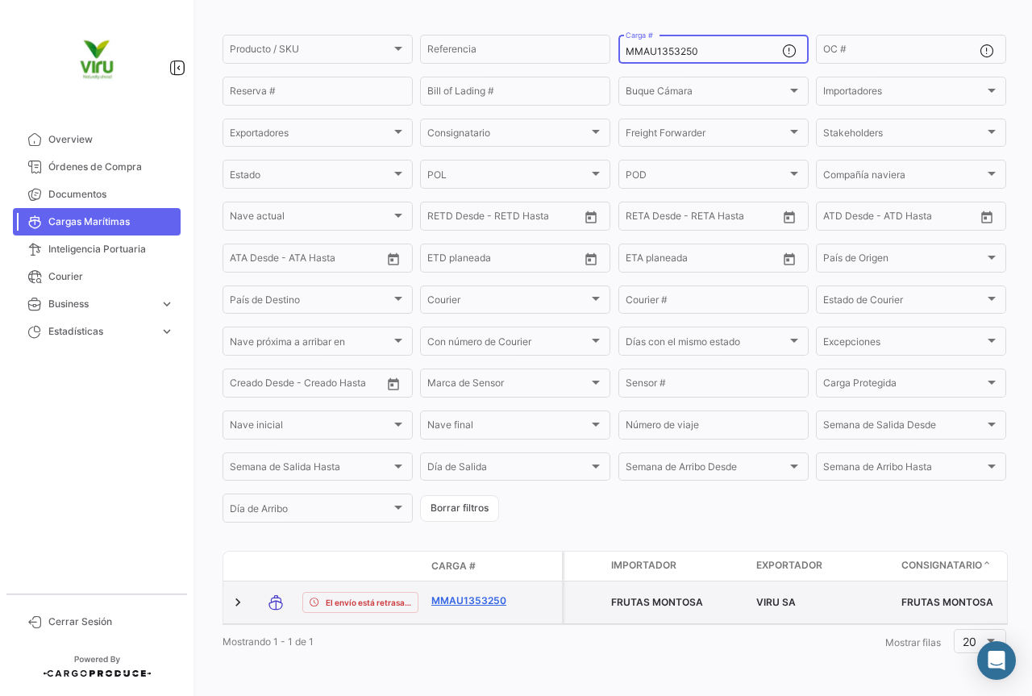
type input "MMAU1353250"
click at [492, 594] on link "MMAU1353250" at bounding box center [474, 601] width 84 height 15
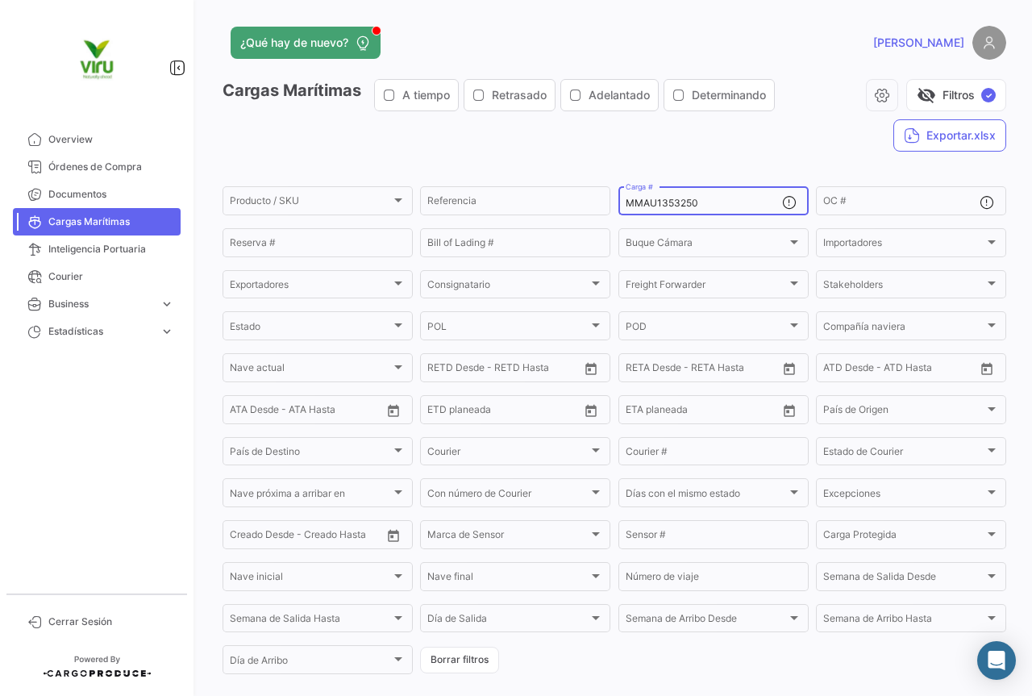
drag, startPoint x: 736, startPoint y: 206, endPoint x: 610, endPoint y: 210, distance: 126.7
click at [610, 210] on form "Producto / SKU Producto / SKU Referencia MMAU1353250 Carga # OC # Reserva # Bil…" at bounding box center [615, 430] width 784 height 493
paste input "CAU602568"
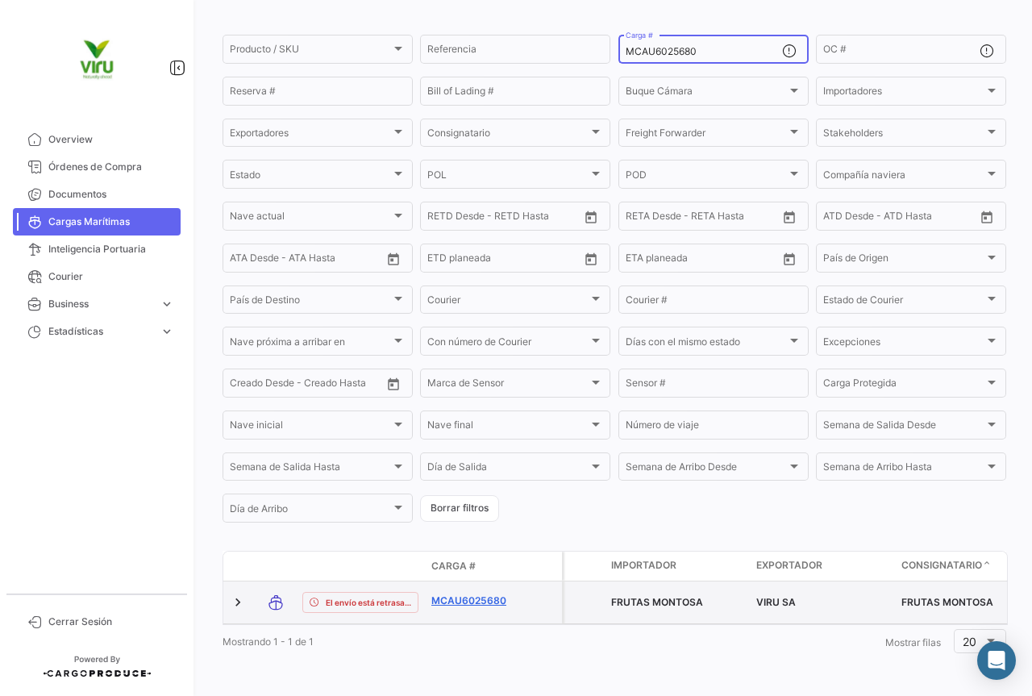
type input "MCAU6025680"
click at [488, 594] on link "MCAU6025680" at bounding box center [474, 601] width 84 height 15
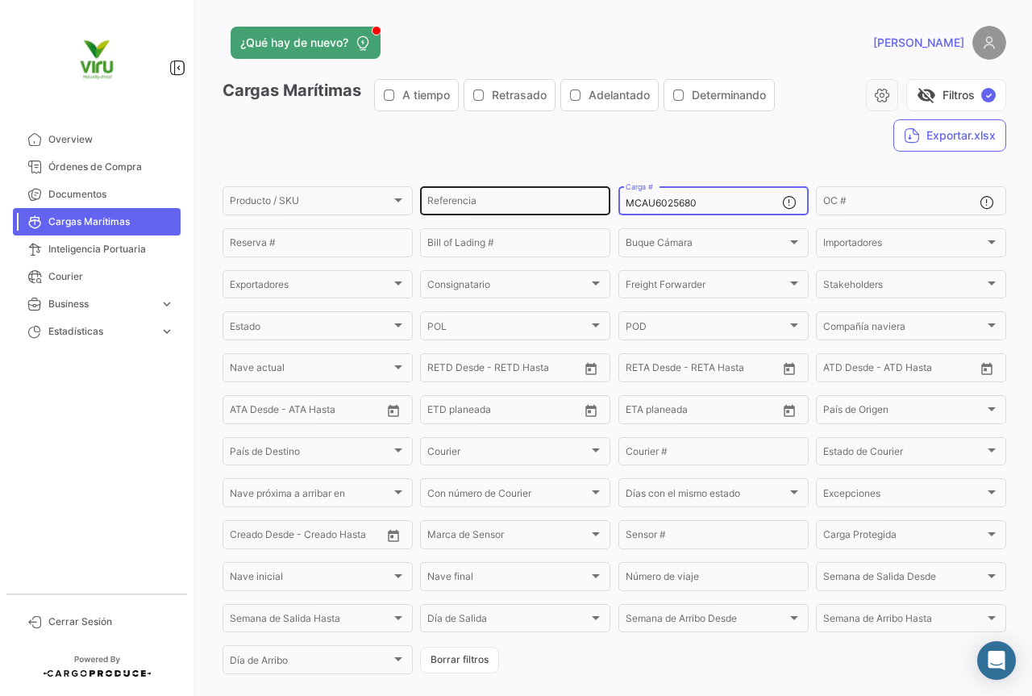
drag, startPoint x: 723, startPoint y: 208, endPoint x: 603, endPoint y: 203, distance: 119.5
click at [0, 0] on div "Producto / SKU Producto / SKU Referencia MCAU6025680 Carga # OC # Reserva # Bil…" at bounding box center [0, 0] width 0 height 0
paste input "56758"
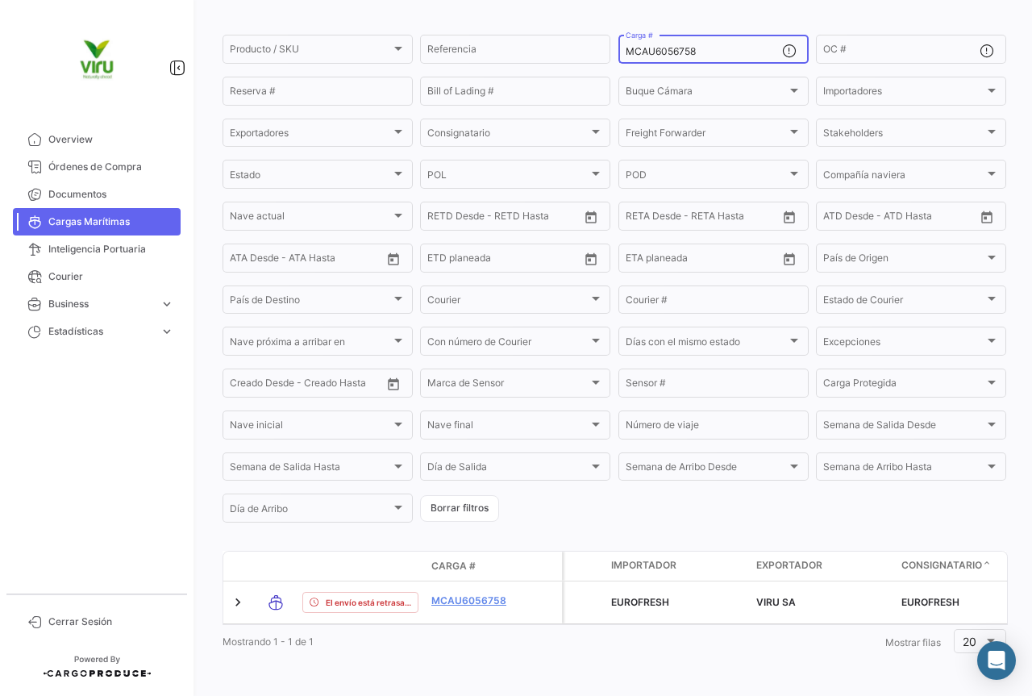
scroll to position [164, 0]
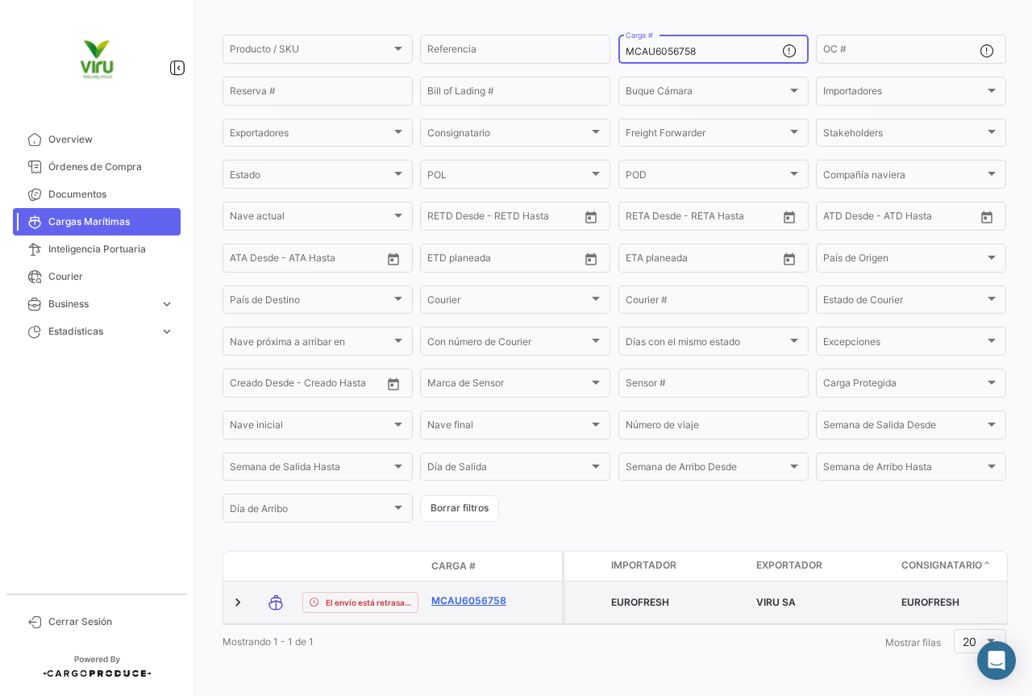
type input "MCAU6056758"
click at [460, 594] on link "MCAU6056758" at bounding box center [474, 601] width 84 height 15
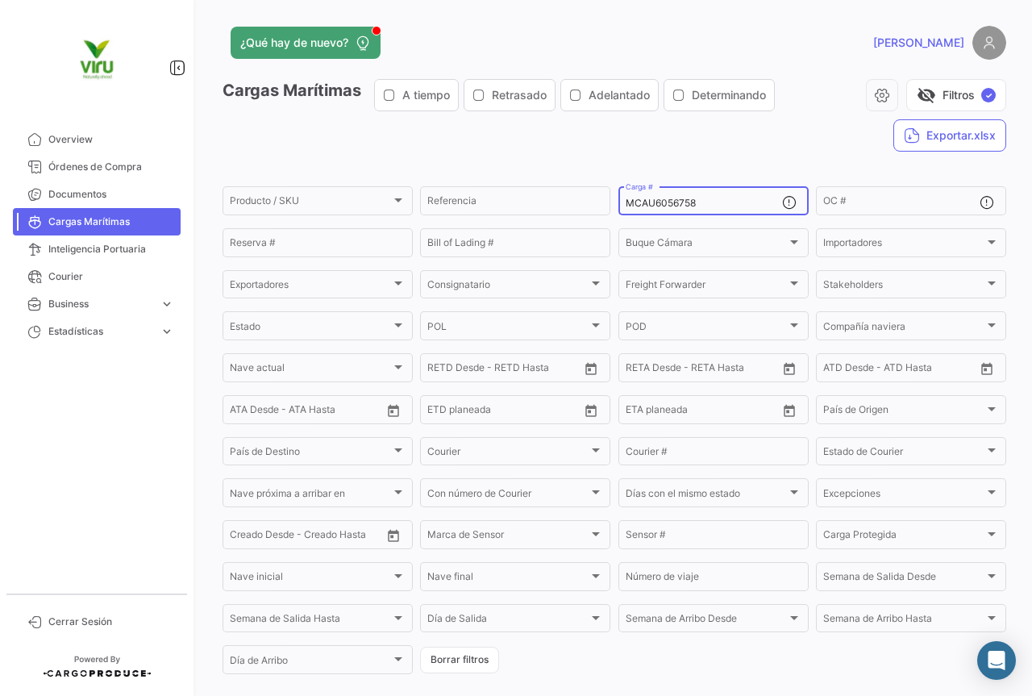
drag, startPoint x: 712, startPoint y: 205, endPoint x: 620, endPoint y: 205, distance: 92.0
click at [620, 205] on div "MCAU6056758 Carga #" at bounding box center [714, 199] width 190 height 31
paste input "451"
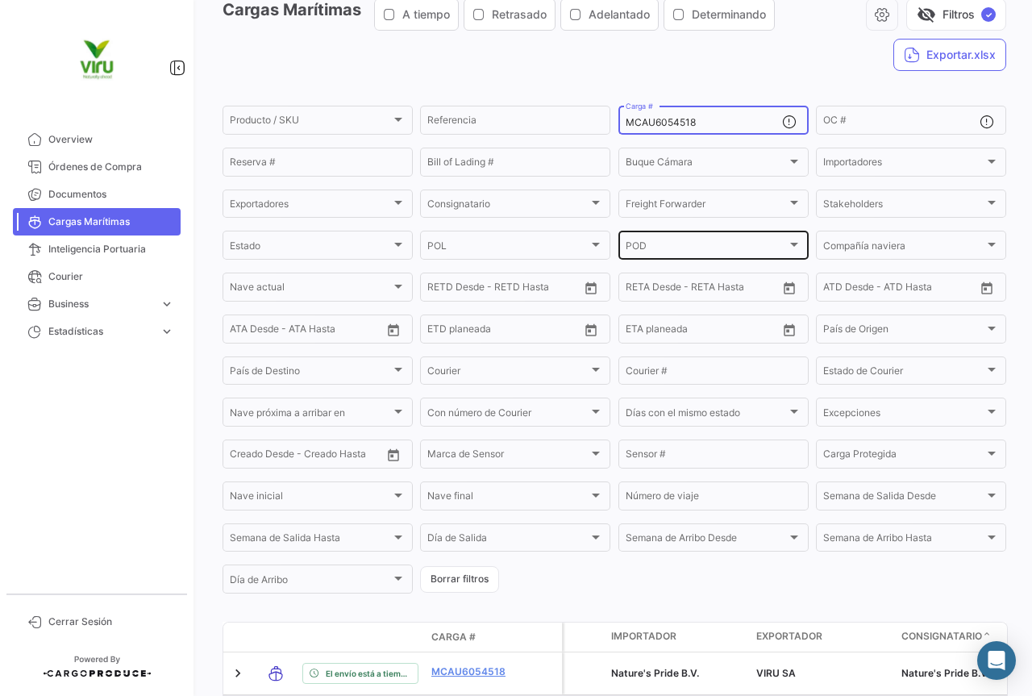
scroll to position [161, 0]
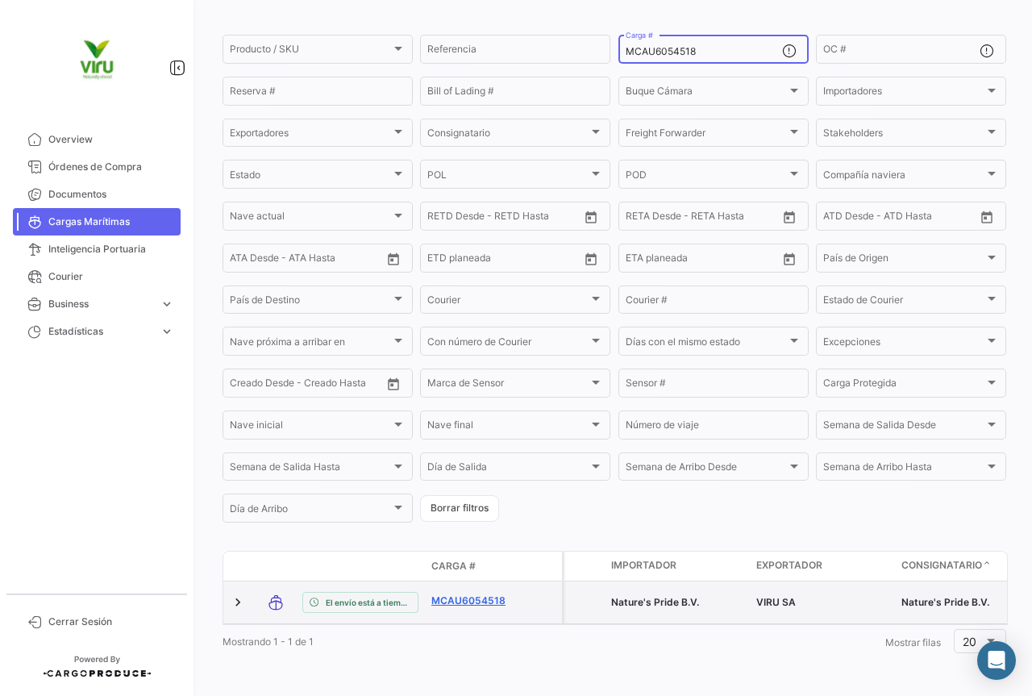
type input "MCAU6054518"
click at [463, 595] on link "MCAU6054518" at bounding box center [474, 601] width 84 height 15
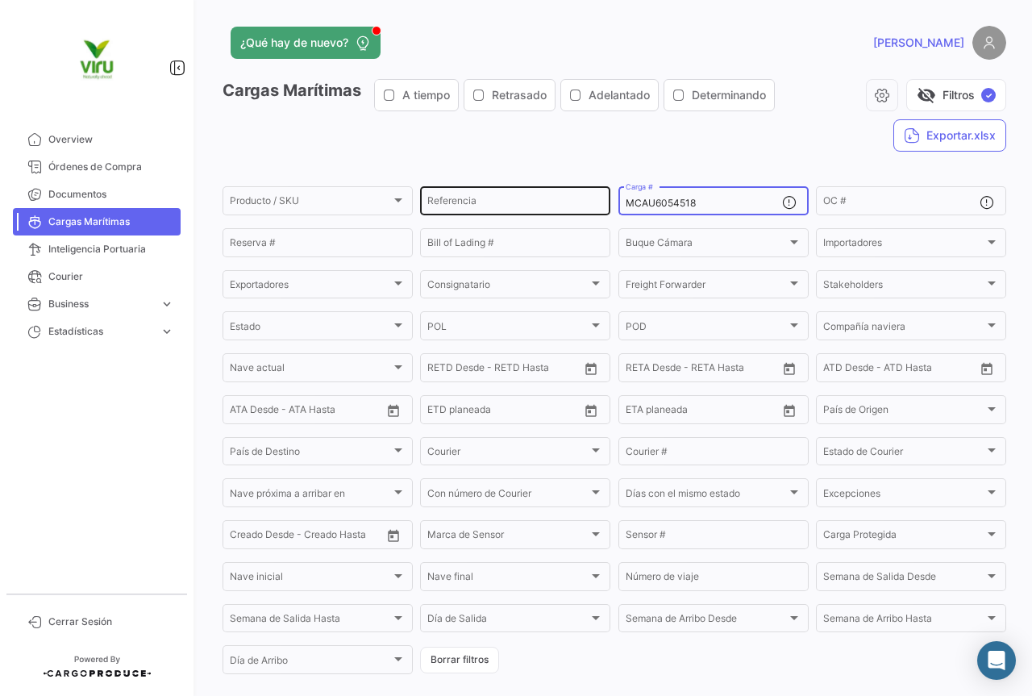
drag, startPoint x: 719, startPoint y: 207, endPoint x: 595, endPoint y: 206, distance: 123.4
click at [0, 0] on div "Producto / SKU Producto / SKU Referencia MCAU6054518 Carga # OC # Reserva # Bil…" at bounding box center [0, 0] width 0 height 0
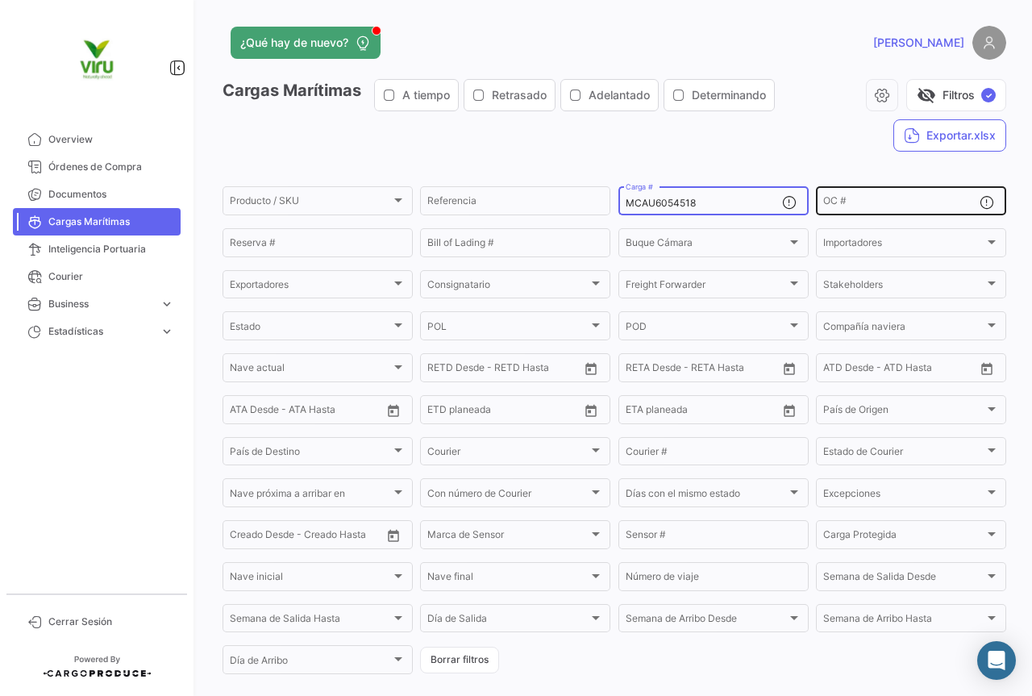
paste input "MAU1309745"
type input "MMAU1309745"
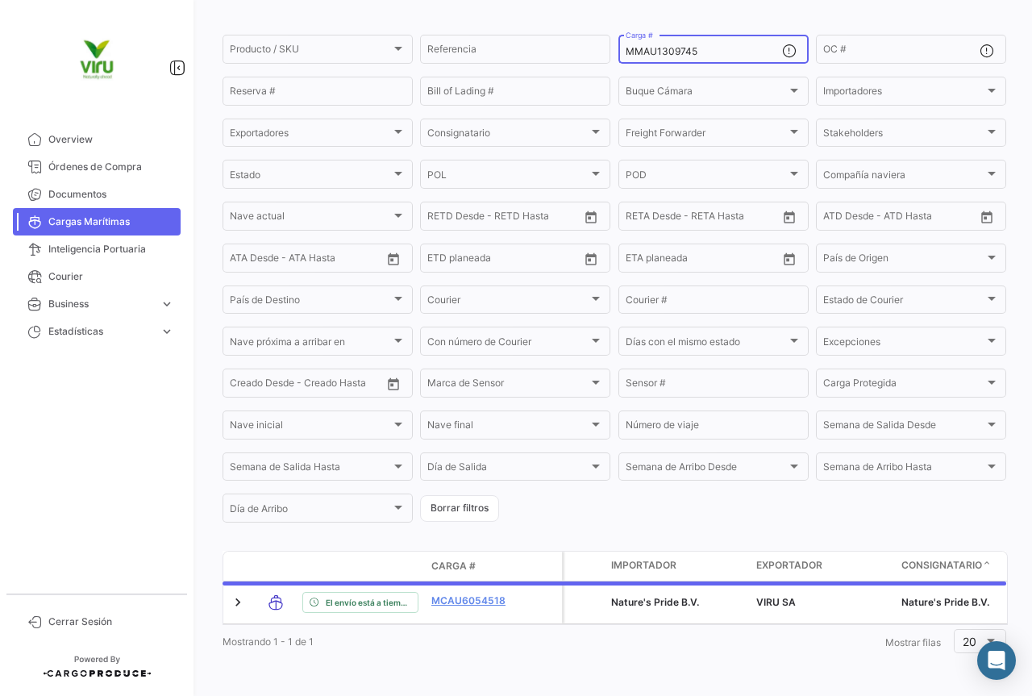
scroll to position [164, 0]
